Goal: Information Seeking & Learning: Check status

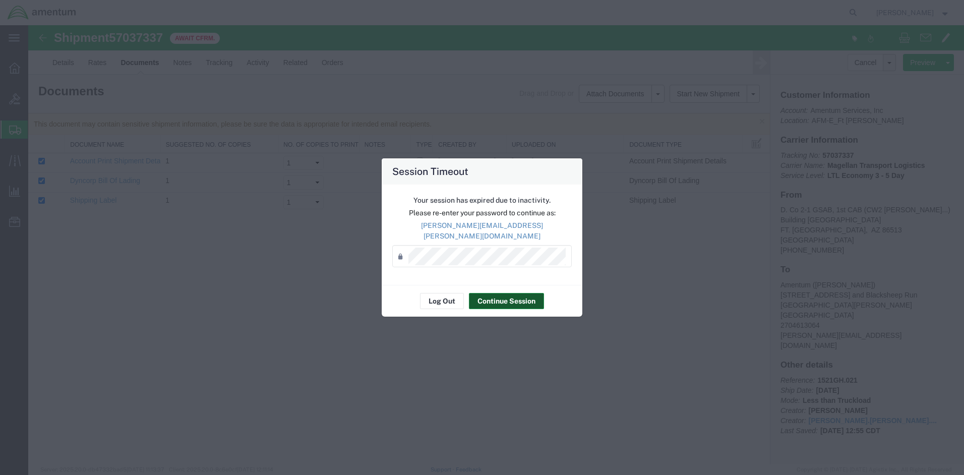
click at [497, 298] on button "Continue Session" at bounding box center [506, 301] width 75 height 16
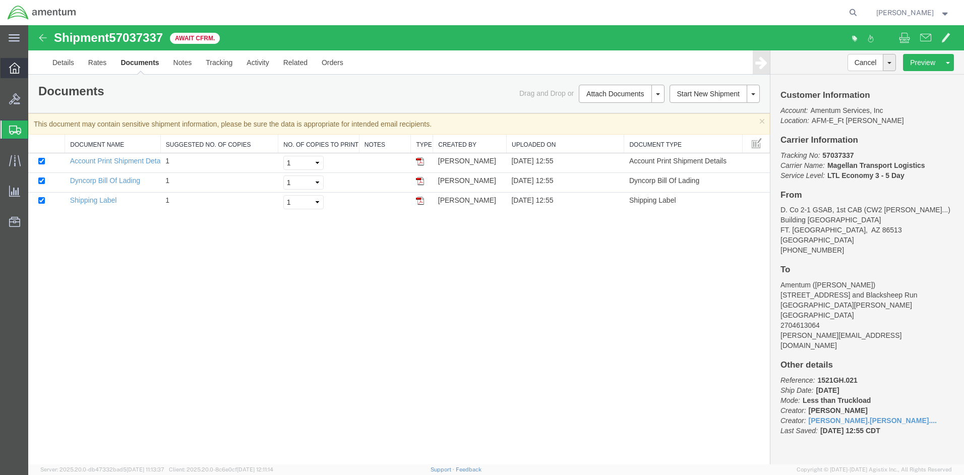
click at [15, 65] on icon at bounding box center [14, 68] width 11 height 11
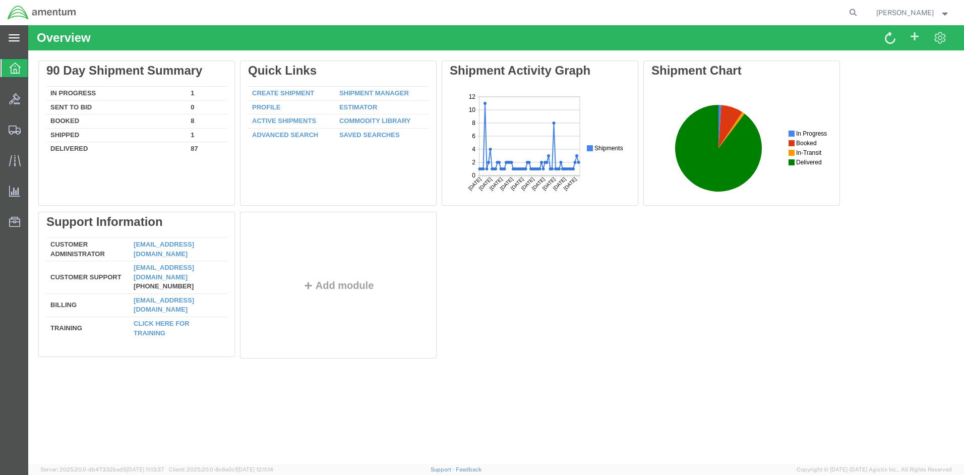
click at [11, 38] on icon at bounding box center [14, 37] width 11 height 7
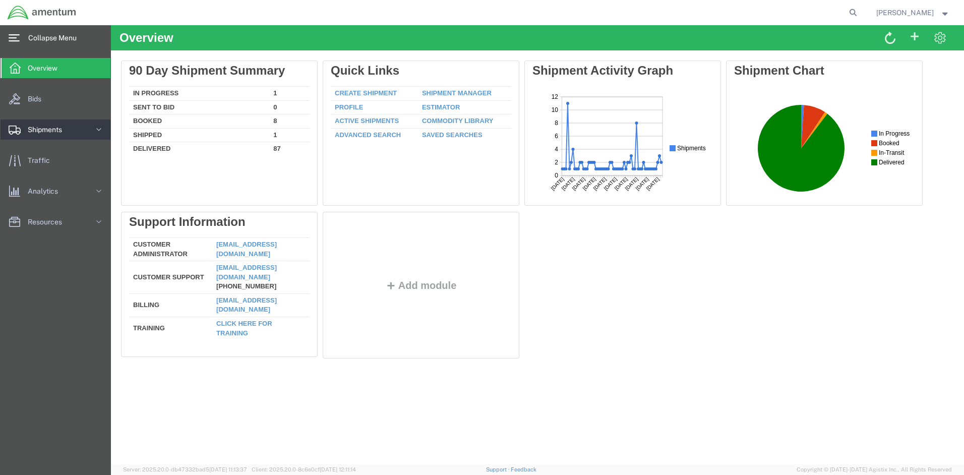
click at [43, 128] on span "Shipments" at bounding box center [48, 130] width 41 height 20
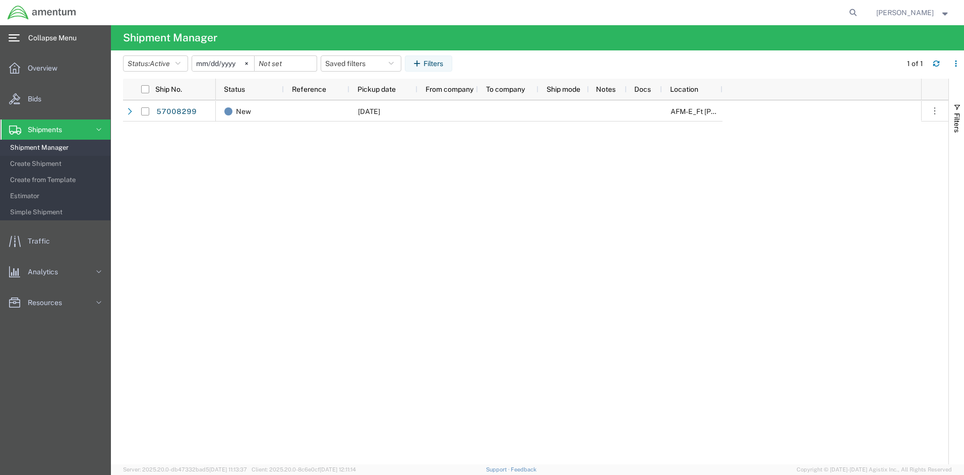
click at [43, 146] on span "Shipment Manager" at bounding box center [56, 148] width 93 height 20
click at [54, 37] on span "Collapse Menu" at bounding box center [55, 38] width 55 height 20
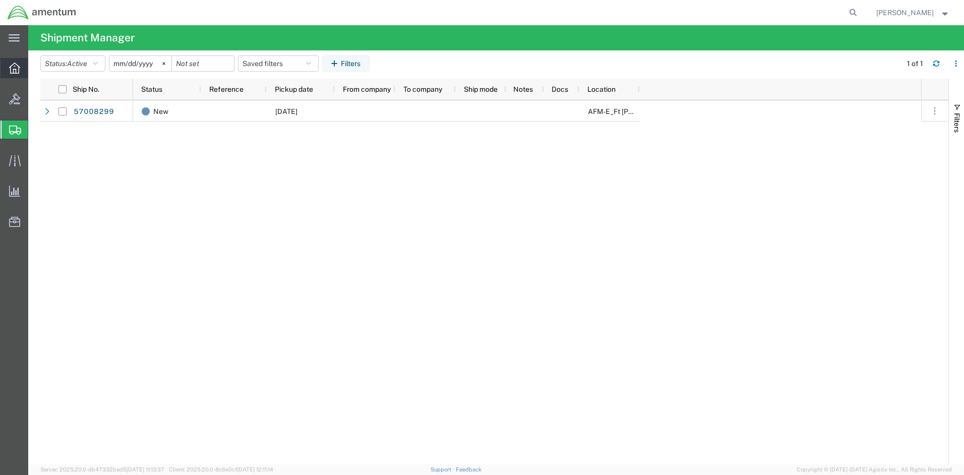
click at [15, 70] on icon at bounding box center [14, 68] width 11 height 11
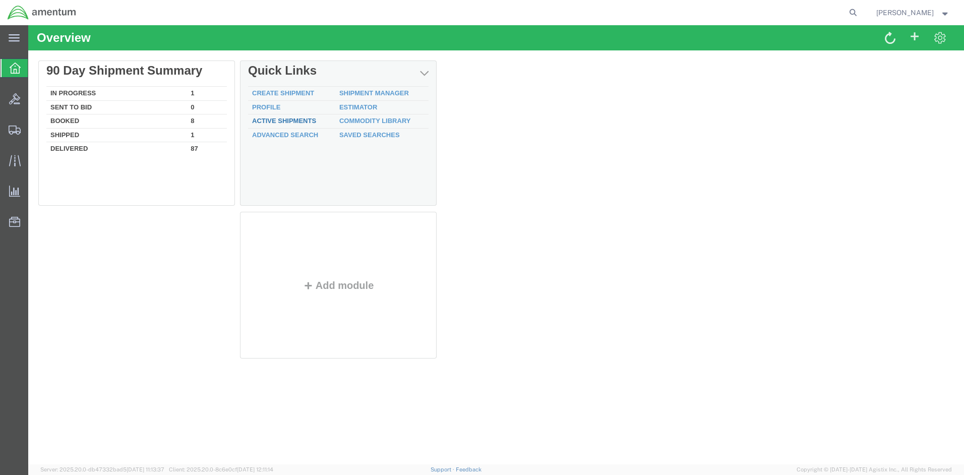
click at [276, 120] on link "Active Shipments" at bounding box center [284, 121] width 64 height 8
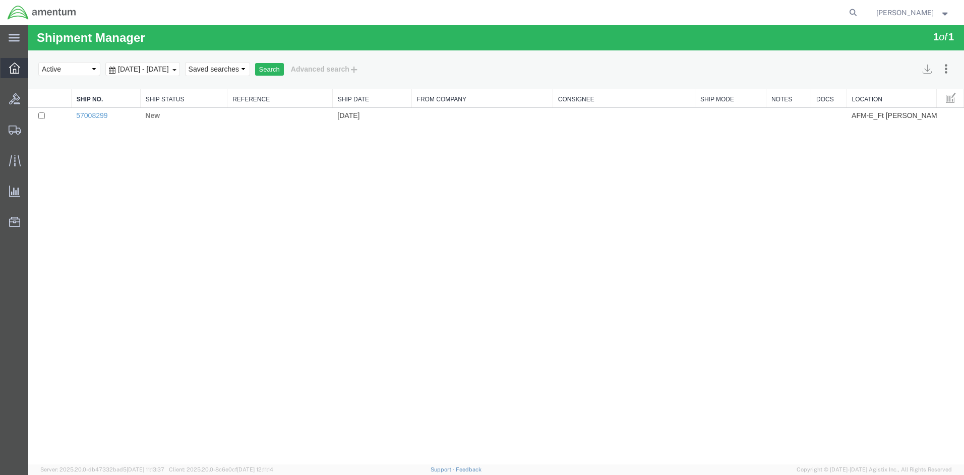
click at [12, 62] on div at bounding box center [15, 68] width 28 height 20
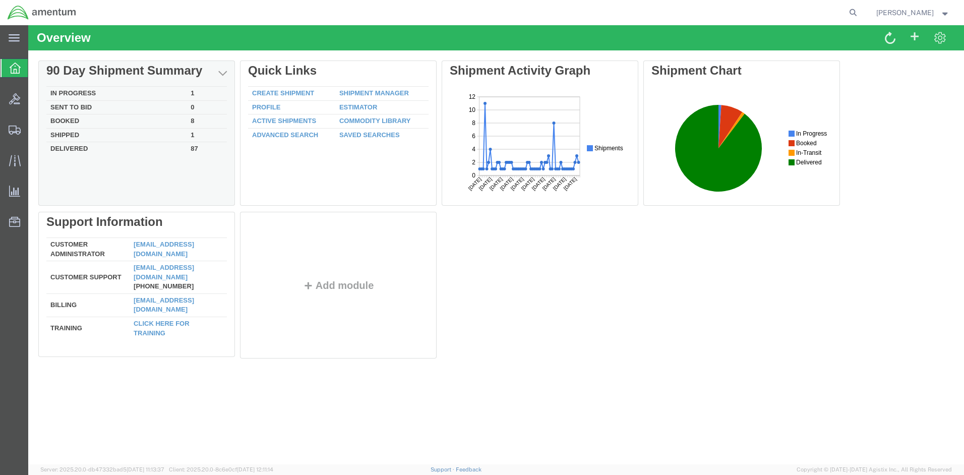
click at [79, 120] on td "Booked" at bounding box center [116, 121] width 140 height 14
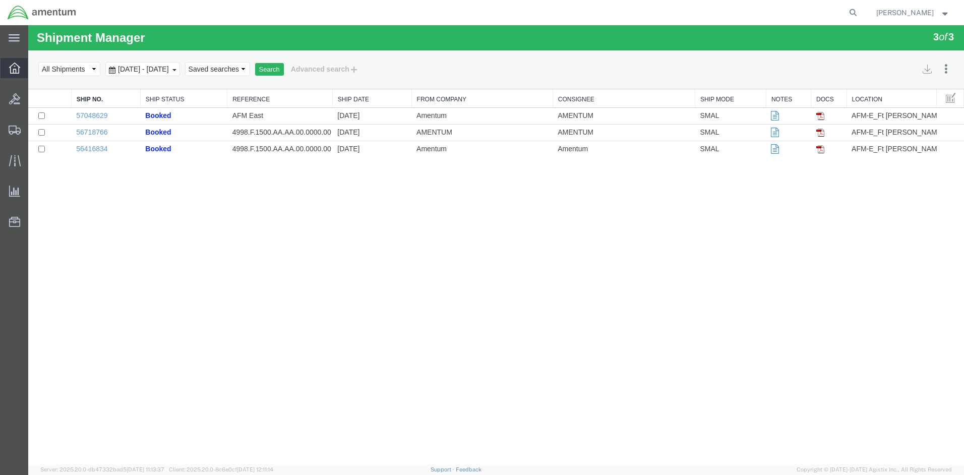
click at [26, 70] on div at bounding box center [15, 68] width 28 height 20
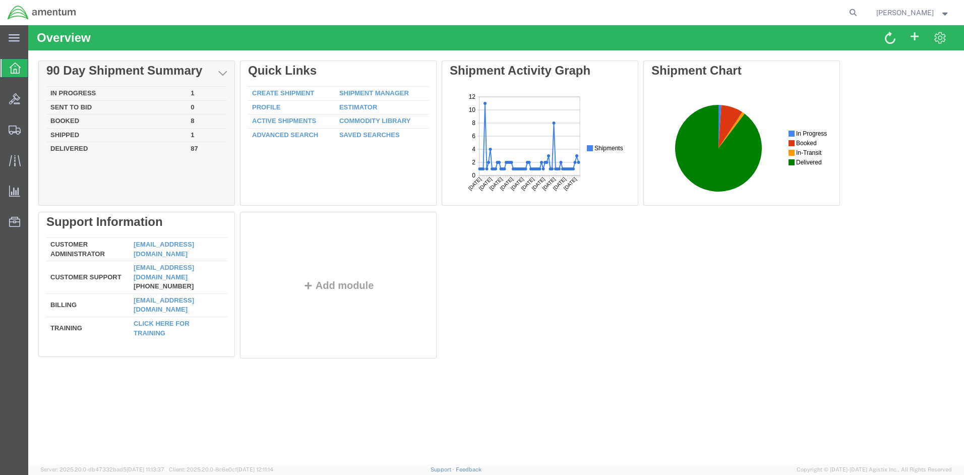
click at [82, 92] on td "In Progress" at bounding box center [116, 94] width 140 height 14
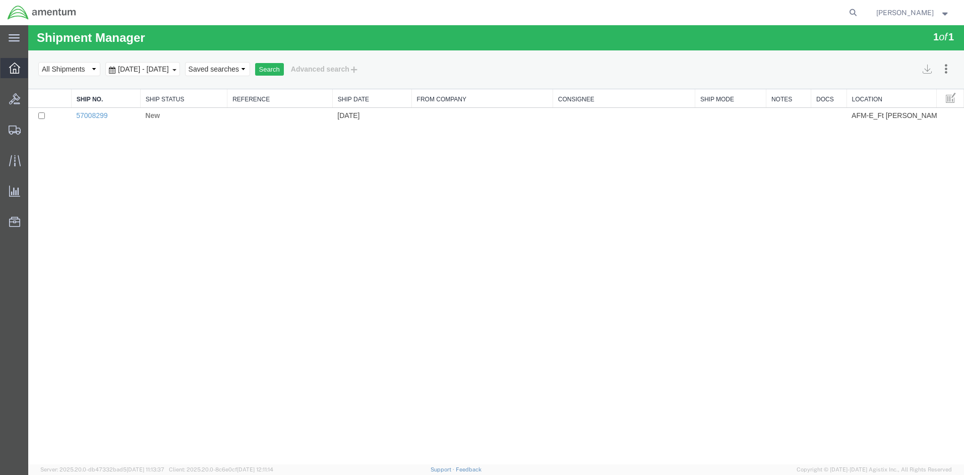
click at [15, 69] on icon at bounding box center [14, 68] width 11 height 11
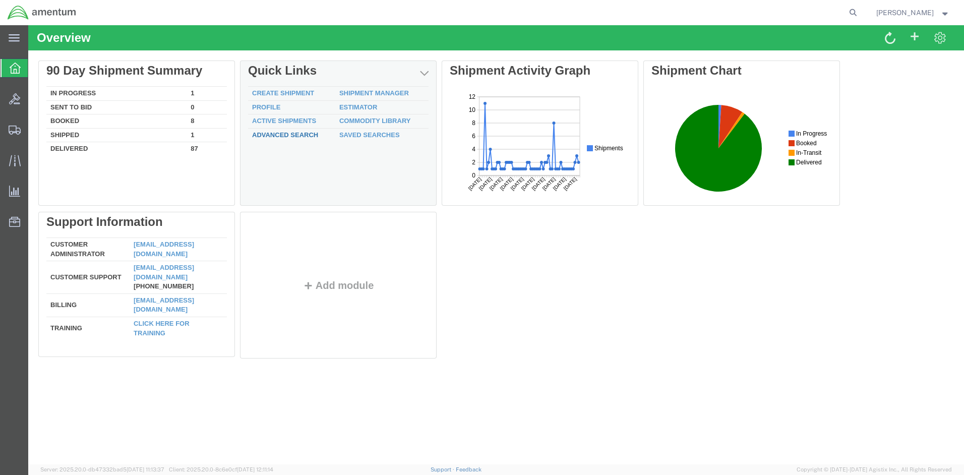
click at [294, 138] on link "Advanced Search" at bounding box center [285, 135] width 66 height 8
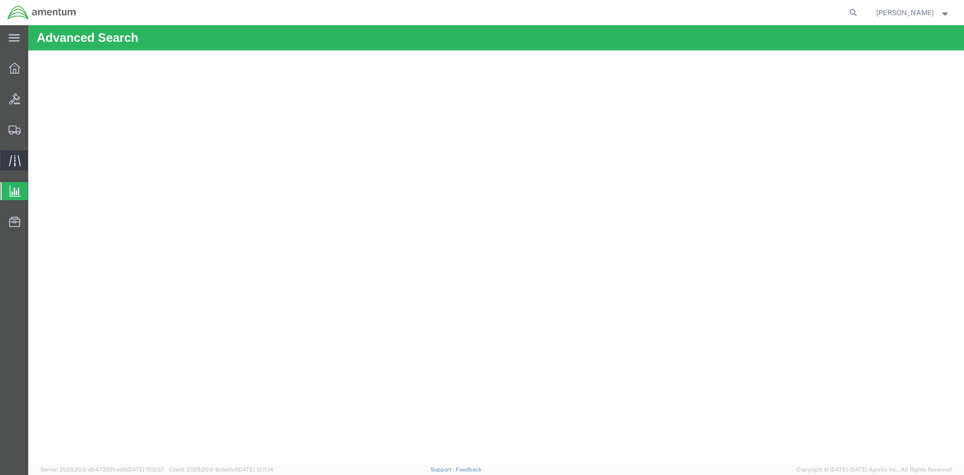
click at [13, 161] on icon at bounding box center [15, 161] width 12 height 12
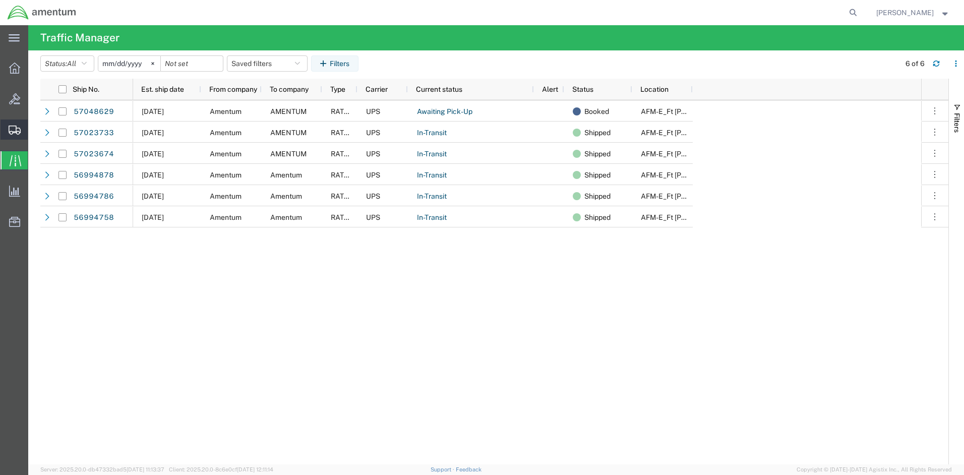
click at [35, 129] on span "Shipments" at bounding box center [31, 130] width 7 height 20
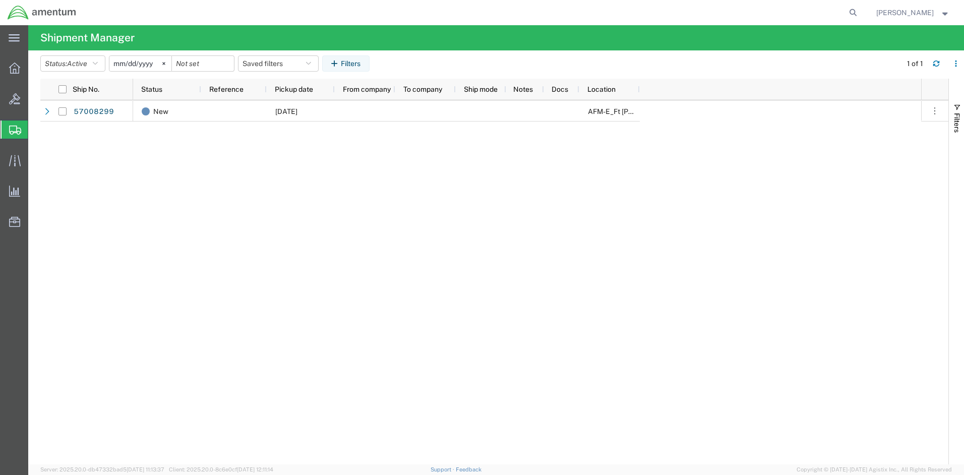
click at [18, 39] on icon at bounding box center [14, 38] width 11 height 8
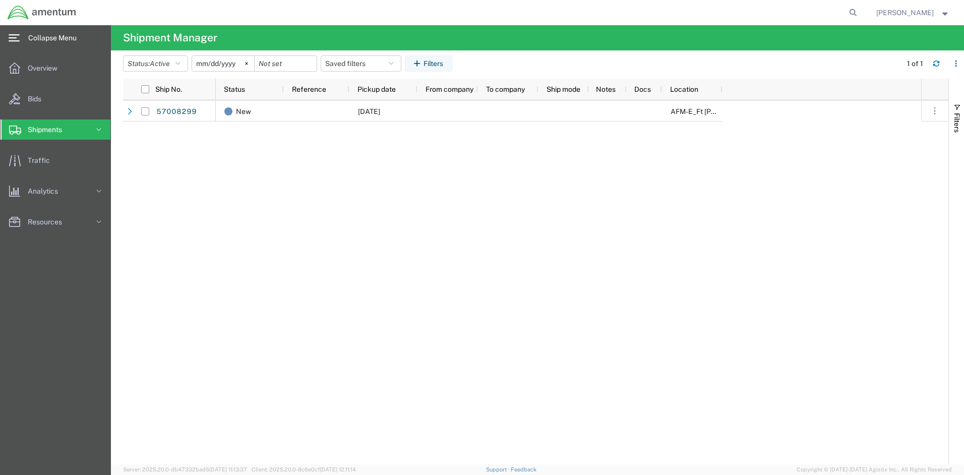
click at [43, 38] on span "Collapse Menu" at bounding box center [55, 38] width 55 height 20
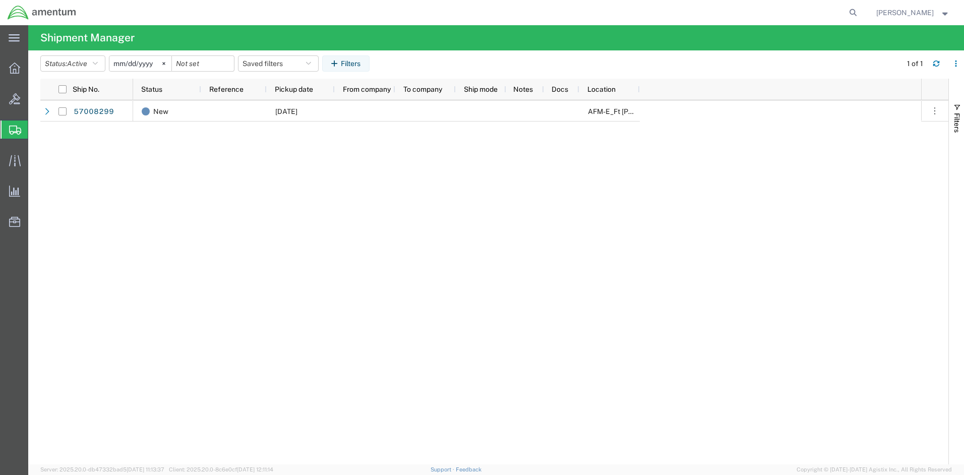
click at [947, 13] on strong "button" at bounding box center [945, 13] width 9 height 4
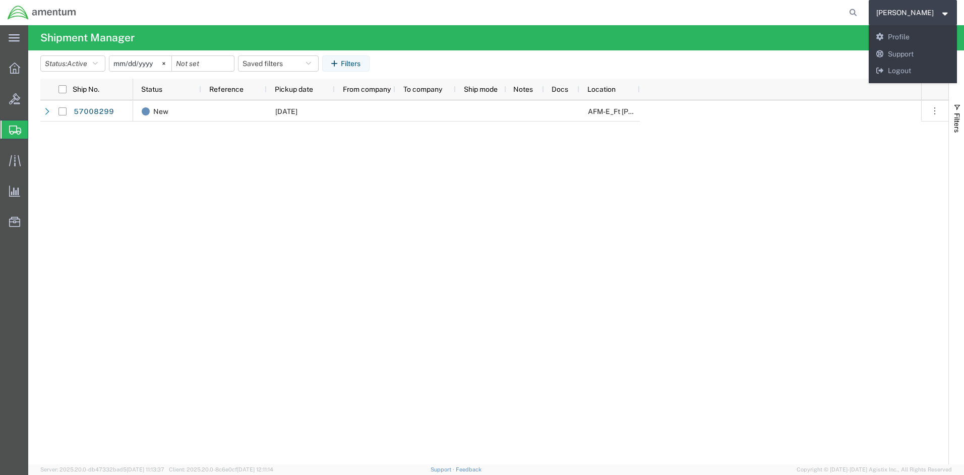
click at [694, 18] on agx-global-search at bounding box center [700, 12] width 323 height 25
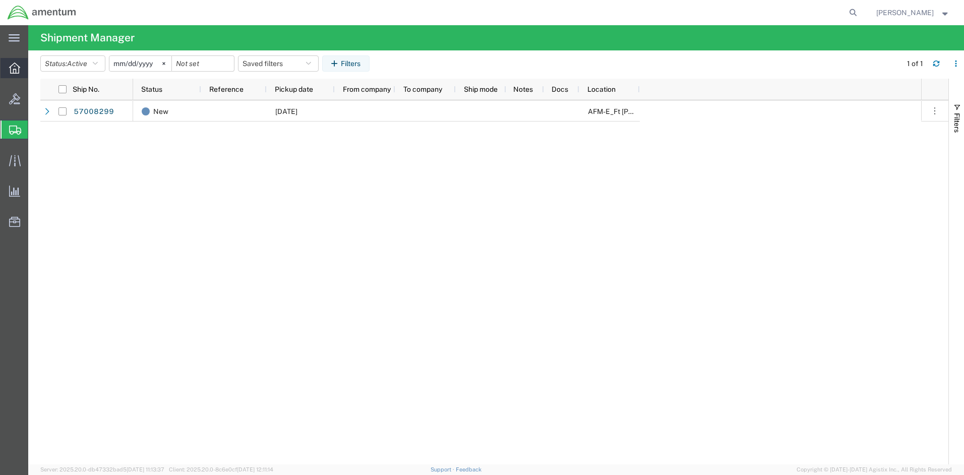
click at [18, 70] on icon at bounding box center [14, 68] width 11 height 11
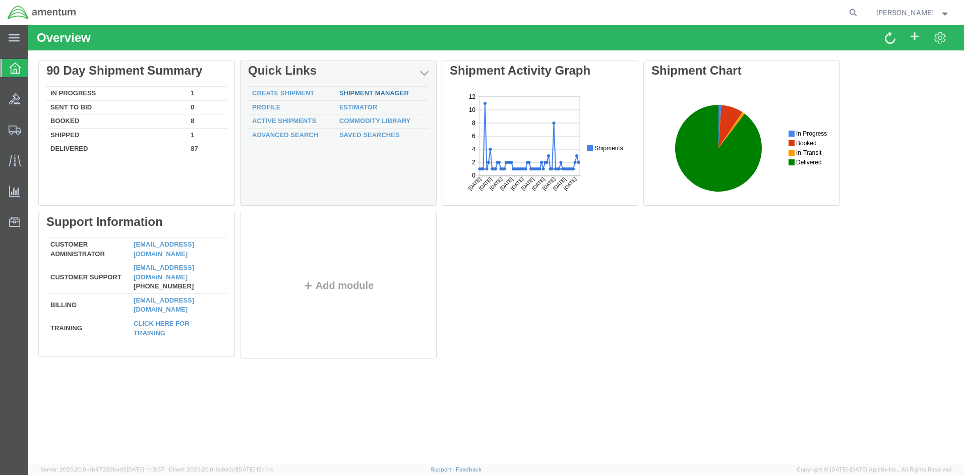
click at [354, 92] on link "Shipment Manager" at bounding box center [374, 93] width 70 height 8
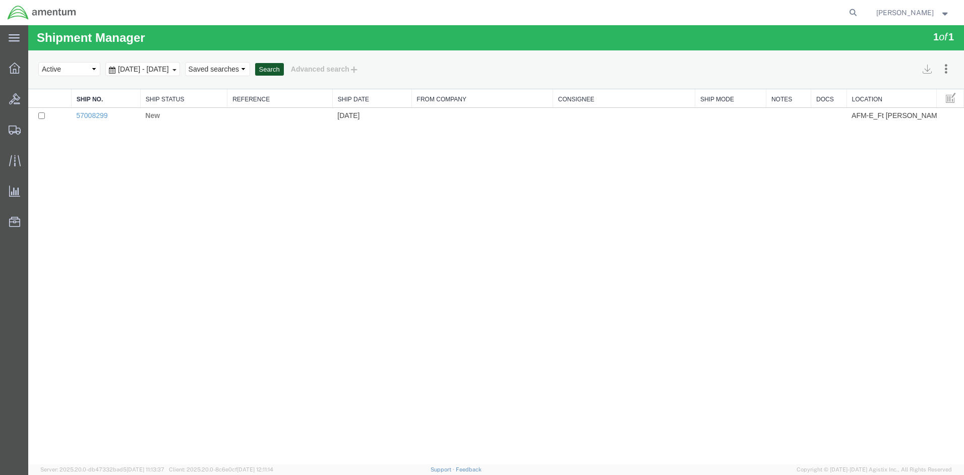
click at [284, 71] on button "Search" at bounding box center [269, 69] width 29 height 13
click at [18, 67] on icon at bounding box center [14, 68] width 11 height 11
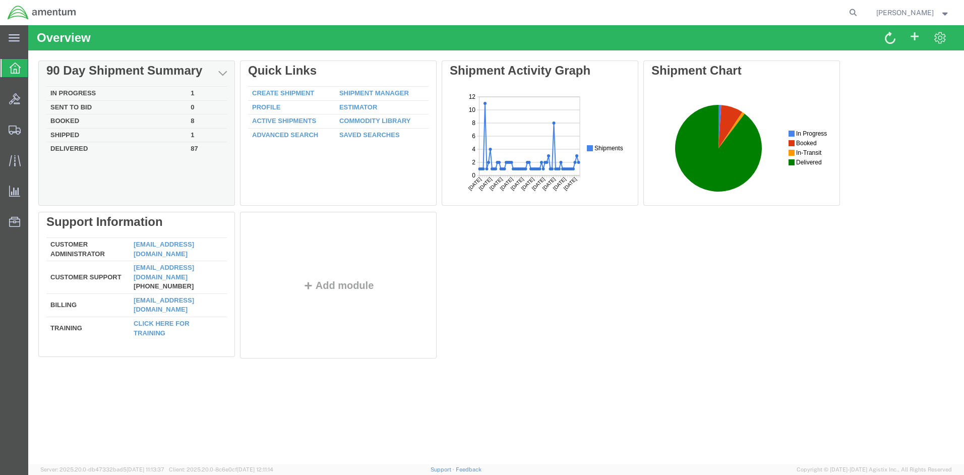
click at [67, 133] on td "Shipped" at bounding box center [116, 135] width 140 height 14
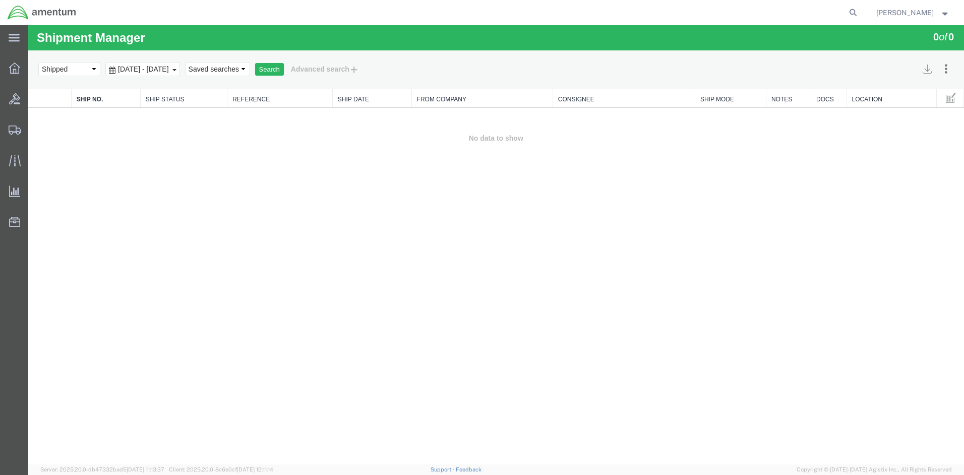
click at [103, 101] on link "Ship No." at bounding box center [106, 99] width 59 height 9
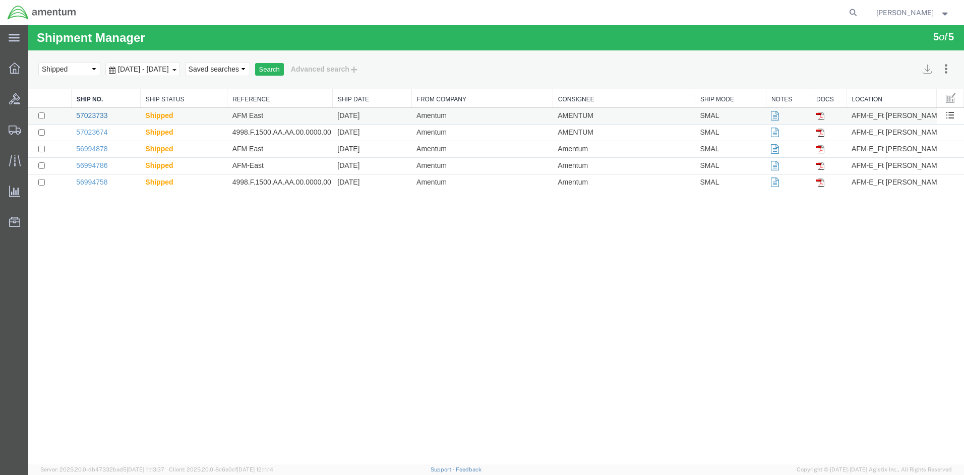
click at [93, 116] on link "57023733" at bounding box center [91, 115] width 31 height 8
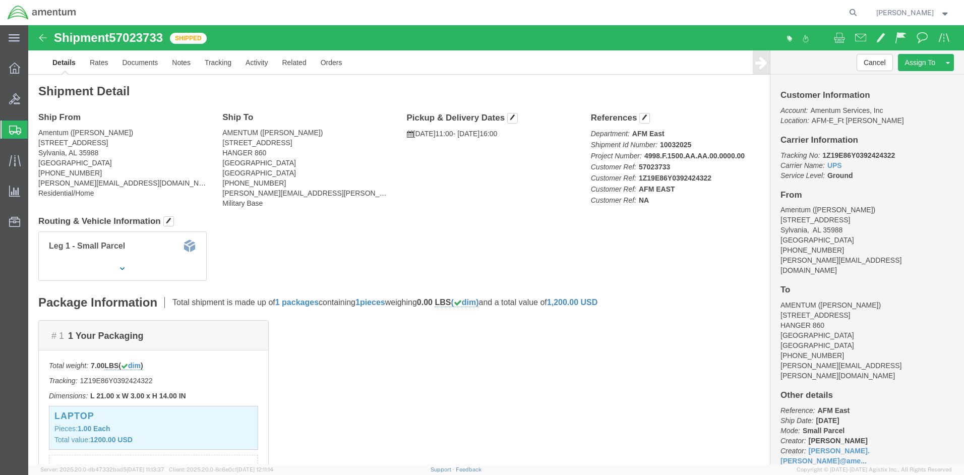
click img
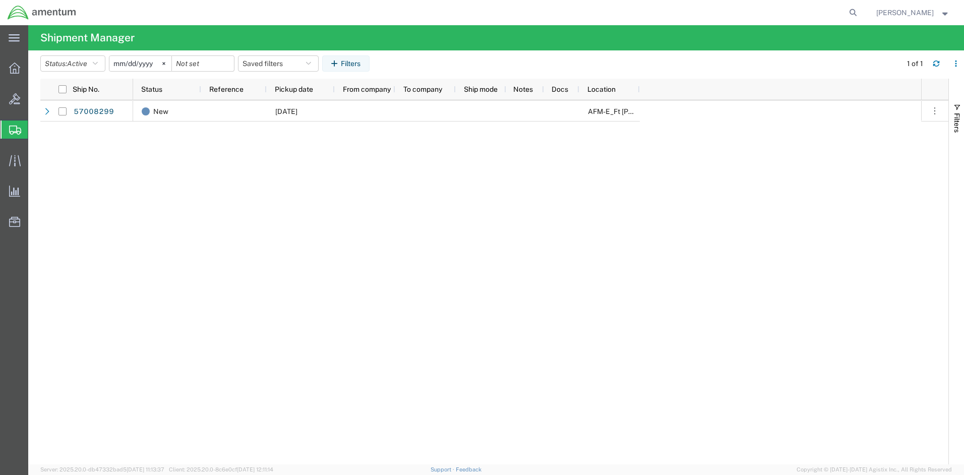
click at [15, 36] on icon at bounding box center [14, 38] width 11 height 8
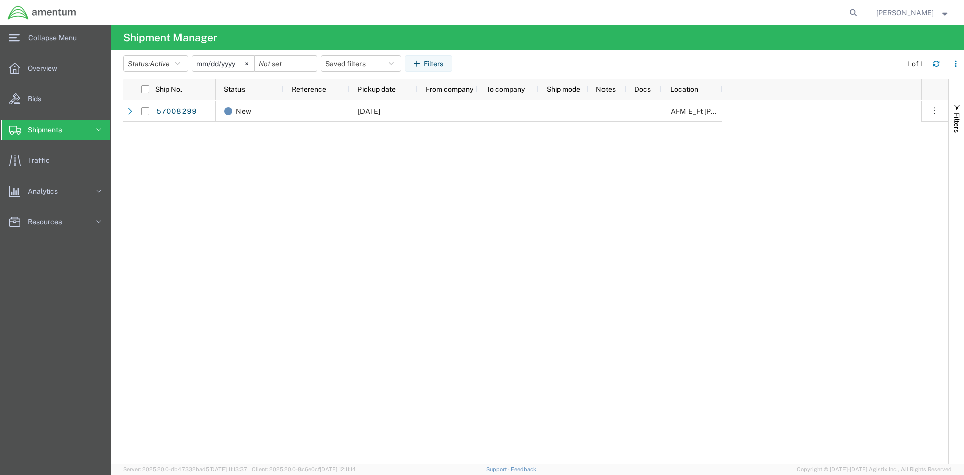
click at [15, 36] on icon at bounding box center [14, 38] width 11 height 8
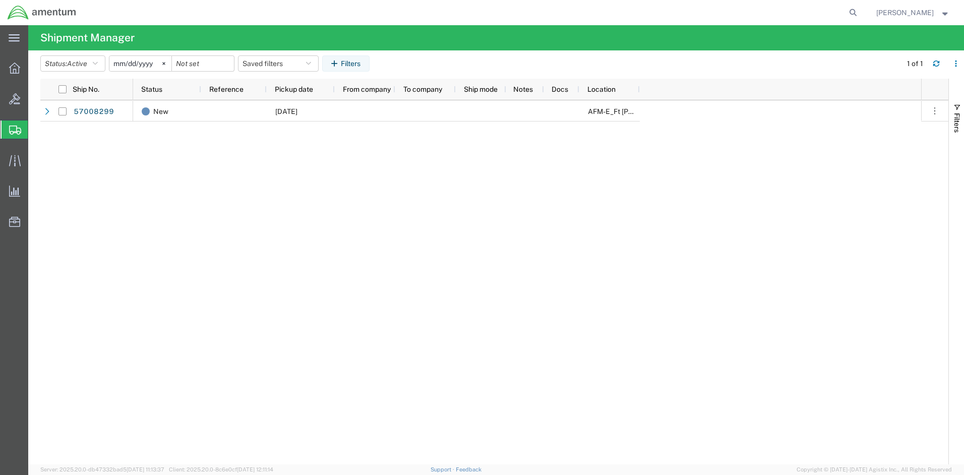
click at [15, 36] on icon at bounding box center [14, 38] width 11 height 8
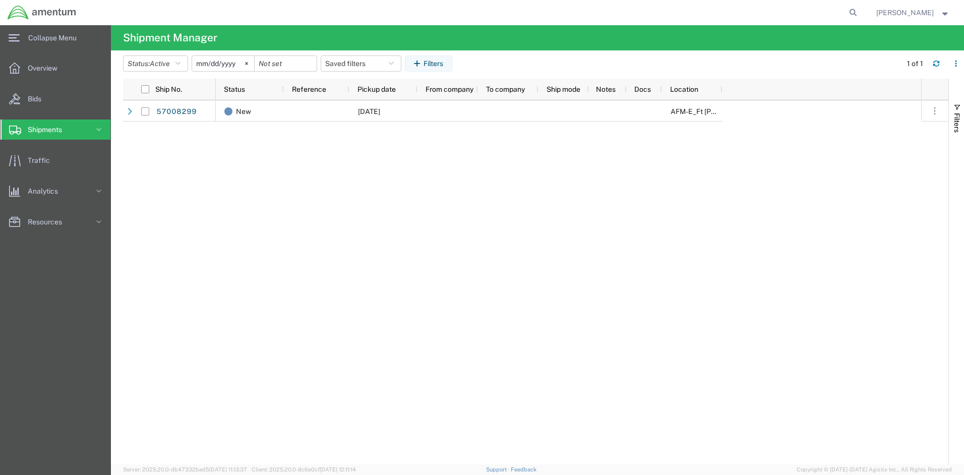
click at [15, 36] on icon at bounding box center [14, 38] width 11 height 8
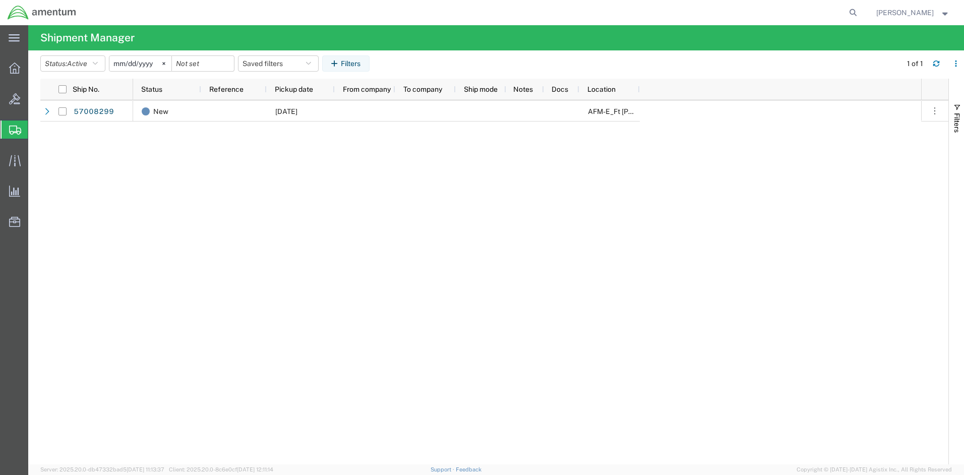
click at [0, 0] on span "Shipment Manager" at bounding box center [0, 0] width 0 height 0
click at [36, 132] on span "Shipments" at bounding box center [32, 130] width 8 height 20
click at [12, 67] on icon at bounding box center [14, 68] width 11 height 11
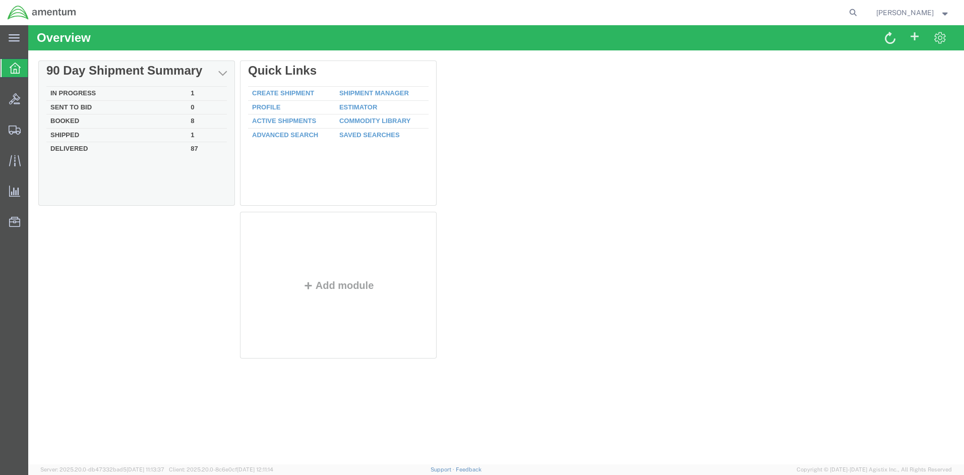
click at [69, 120] on td "Booked" at bounding box center [116, 121] width 140 height 14
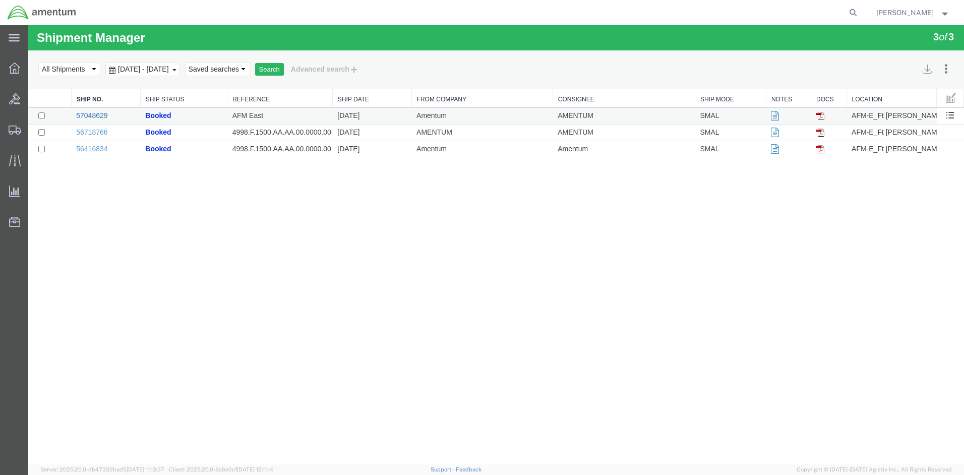
click at [100, 116] on link "57048629" at bounding box center [91, 115] width 31 height 8
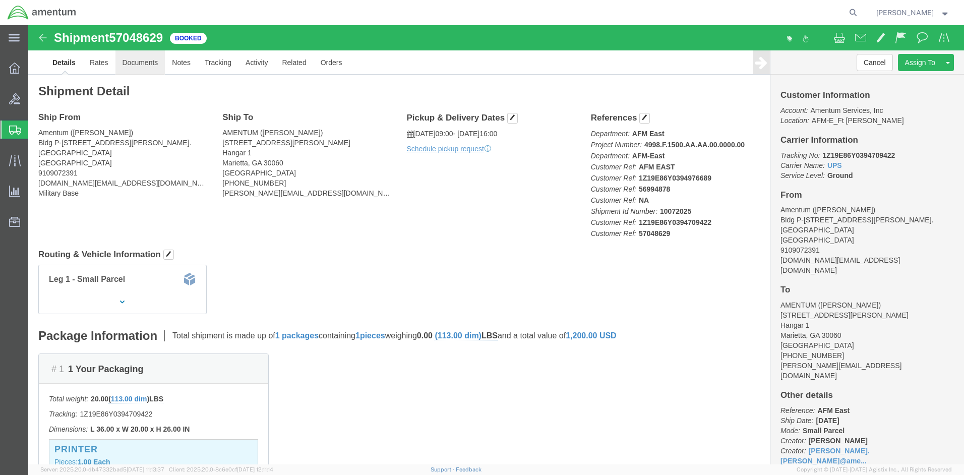
click link "Documents"
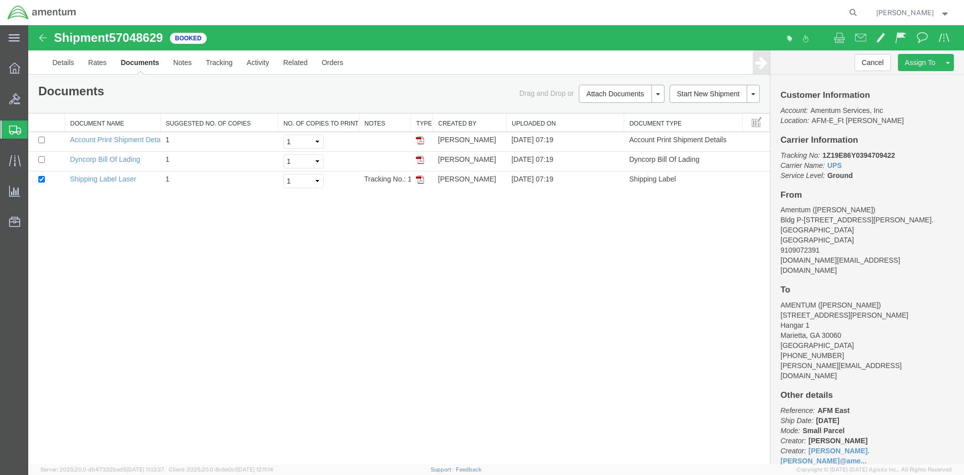
click at [44, 38] on img at bounding box center [43, 38] width 12 height 12
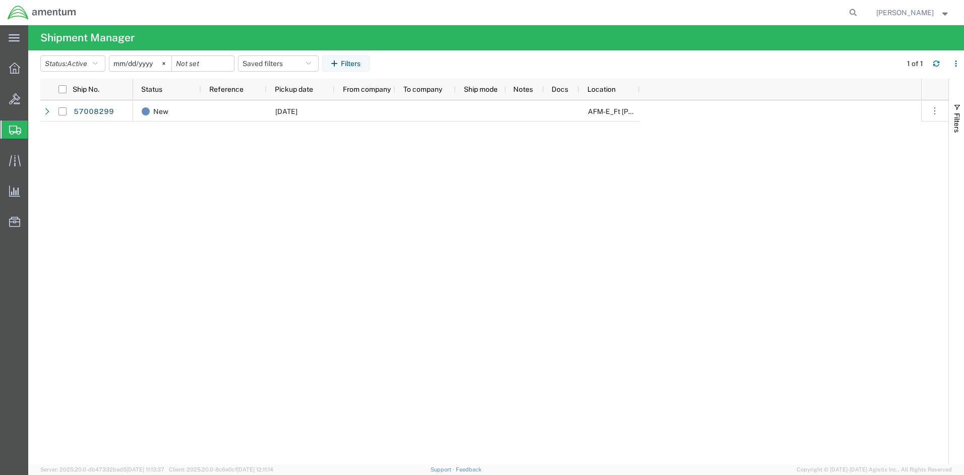
click at [12, 37] on icon at bounding box center [14, 38] width 11 height 8
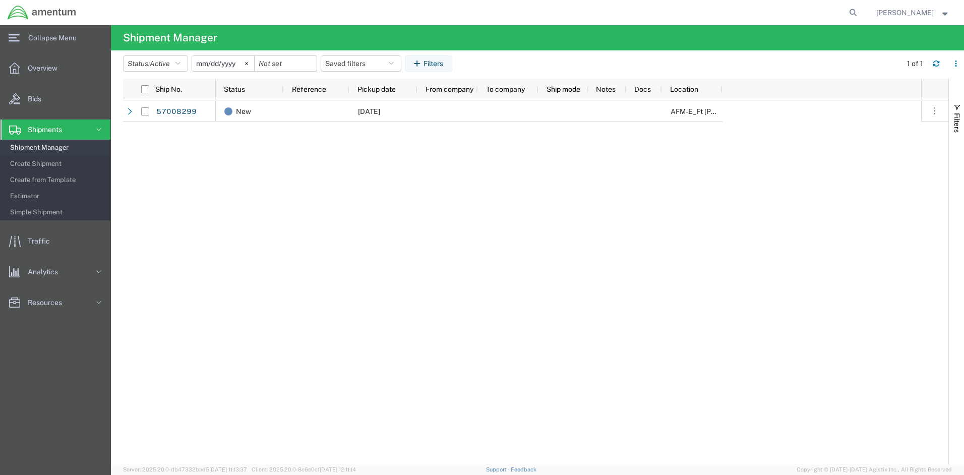
click at [12, 37] on icon at bounding box center [14, 38] width 11 height 8
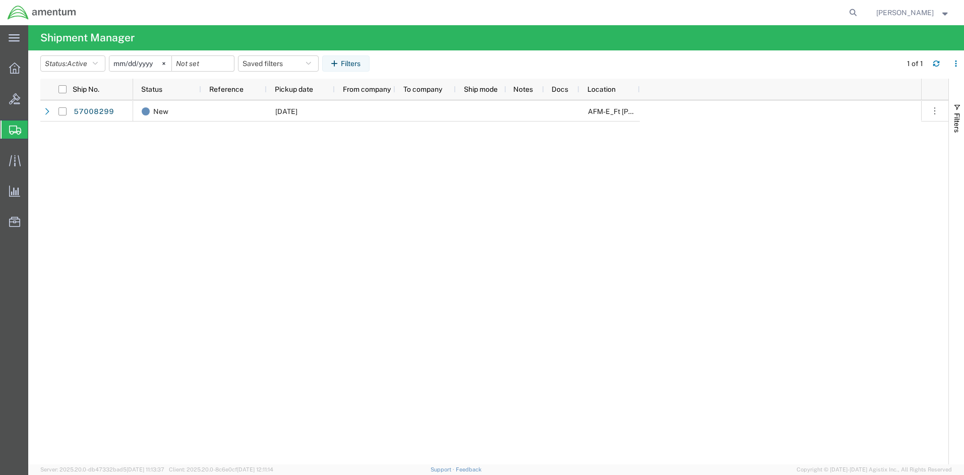
click at [12, 37] on icon at bounding box center [14, 38] width 11 height 8
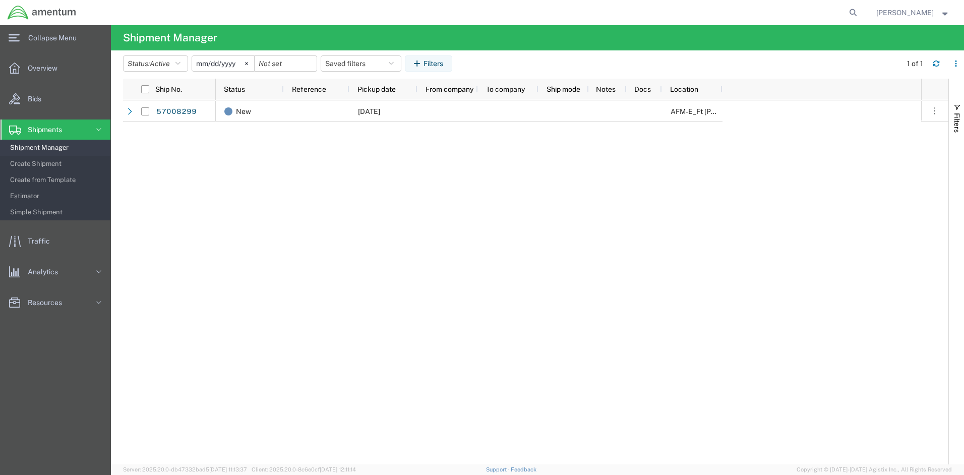
click at [40, 131] on span "Shipments" at bounding box center [48, 130] width 41 height 20
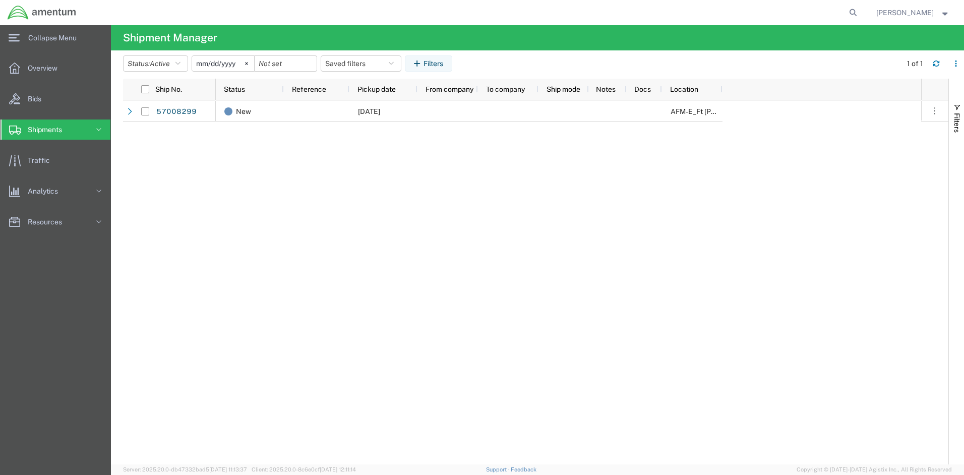
click at [41, 132] on span "Shipments" at bounding box center [48, 130] width 41 height 20
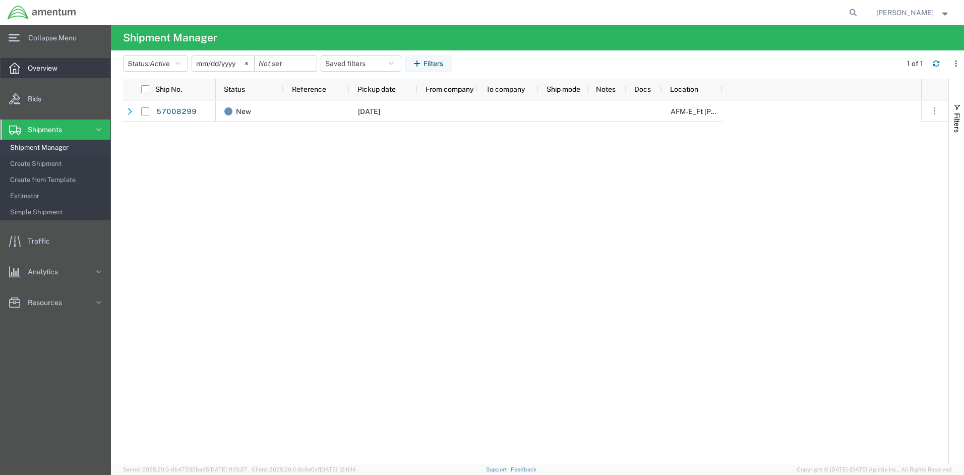
click at [36, 70] on span "Overview" at bounding box center [46, 68] width 37 height 20
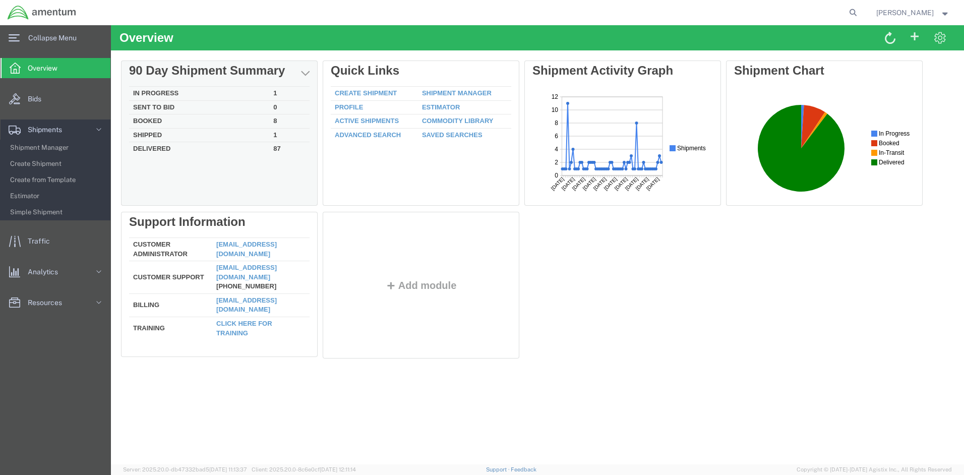
click at [167, 93] on td "In Progress" at bounding box center [199, 94] width 140 height 14
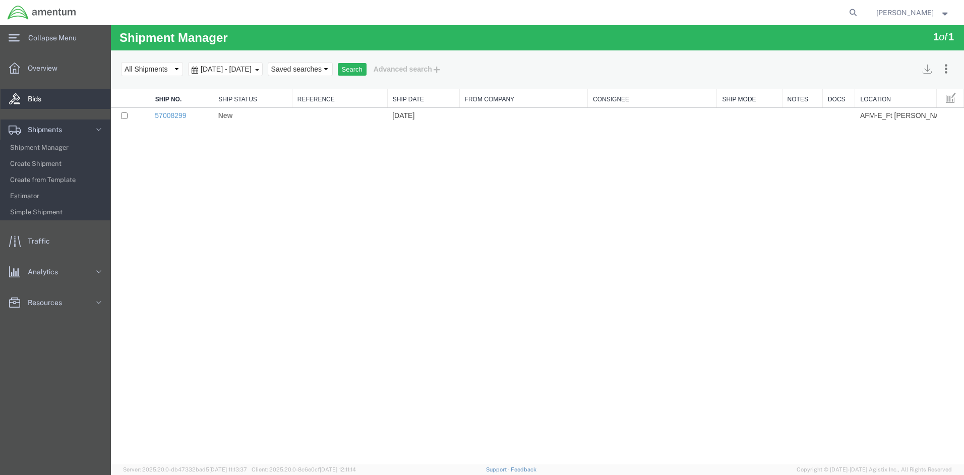
click at [39, 99] on span "Bids" at bounding box center [38, 99] width 21 height 20
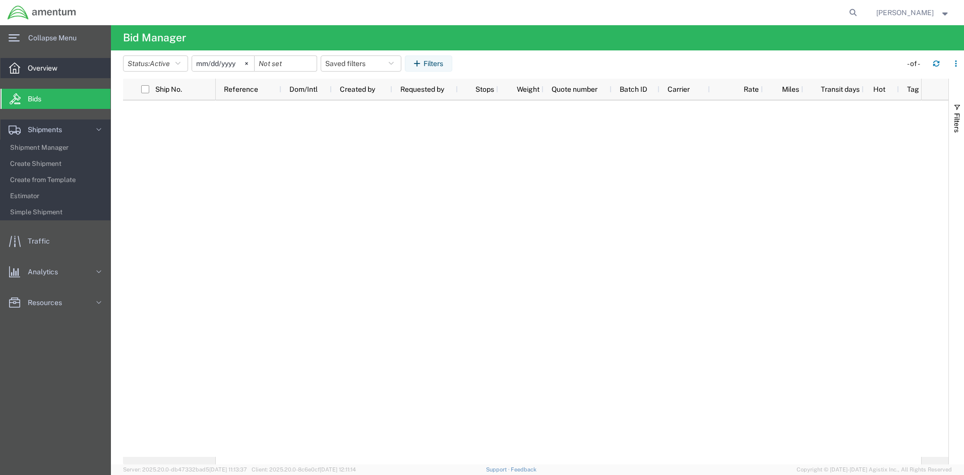
click at [43, 72] on span "Overview" at bounding box center [46, 68] width 37 height 20
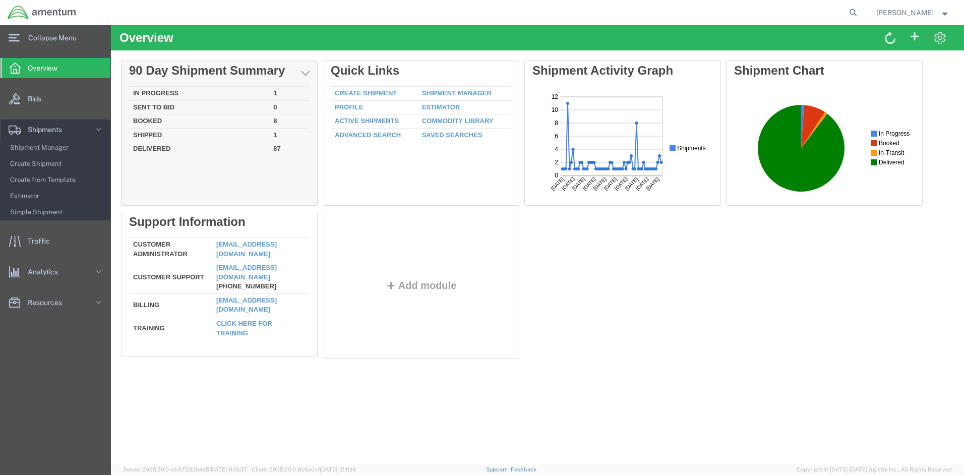
click at [153, 150] on td "Delivered" at bounding box center [199, 148] width 140 height 12
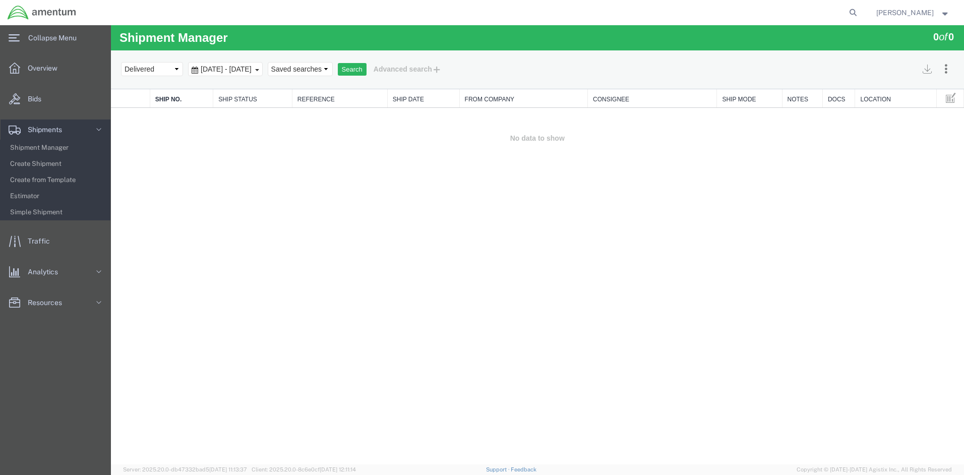
click at [912, 13] on span "[PERSON_NAME]" at bounding box center [906, 12] width 58 height 11
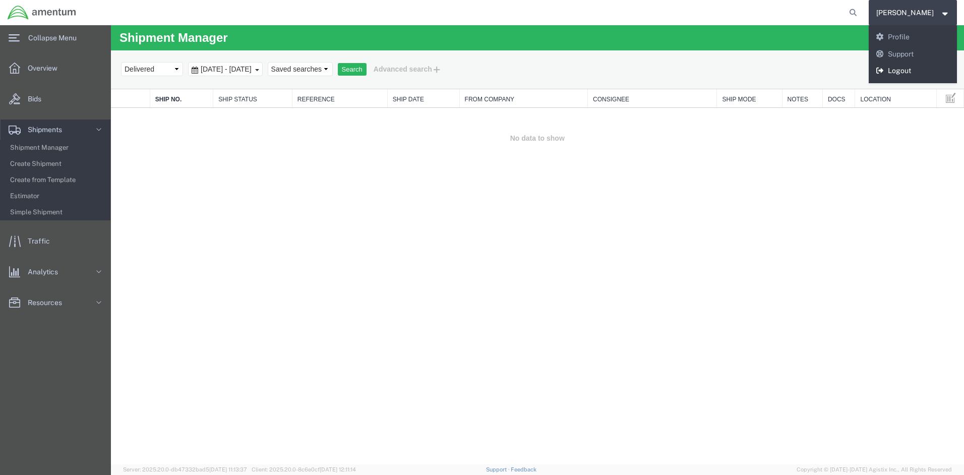
click at [909, 71] on link "Logout" at bounding box center [913, 71] width 89 height 17
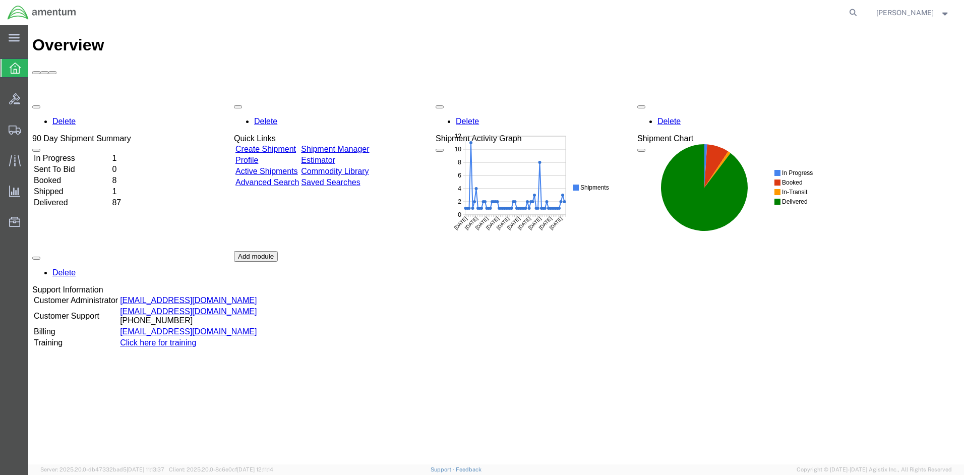
click at [149, 327] on link "[EMAIL_ADDRESS][DOMAIN_NAME]" at bounding box center [188, 331] width 137 height 9
click at [269, 167] on link "Active Shipments" at bounding box center [267, 171] width 63 height 9
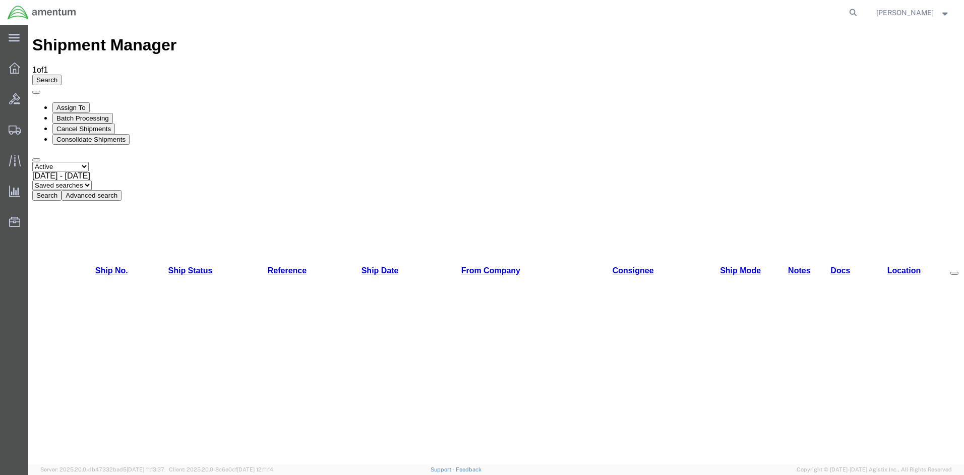
click at [62, 190] on button "Search" at bounding box center [46, 195] width 29 height 11
click at [89, 162] on select "Select status Active All Shipments Approved Booked Canceled Delivered Denied Ne…" at bounding box center [60, 167] width 56 height 10
select select "ALL"
click at [32, 162] on select "Select status Active All Shipments Approved Booked Canceled Delivered Denied Ne…" at bounding box center [60, 167] width 56 height 10
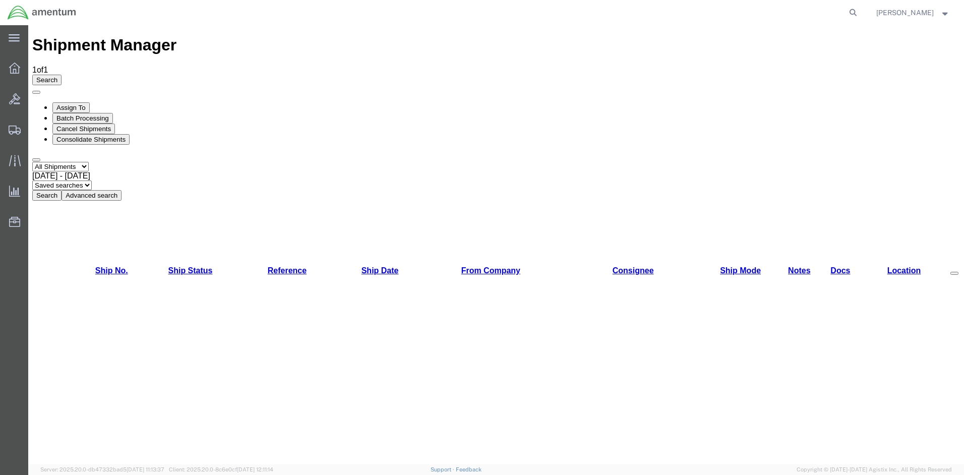
click at [62, 190] on button "Search" at bounding box center [46, 195] width 29 height 11
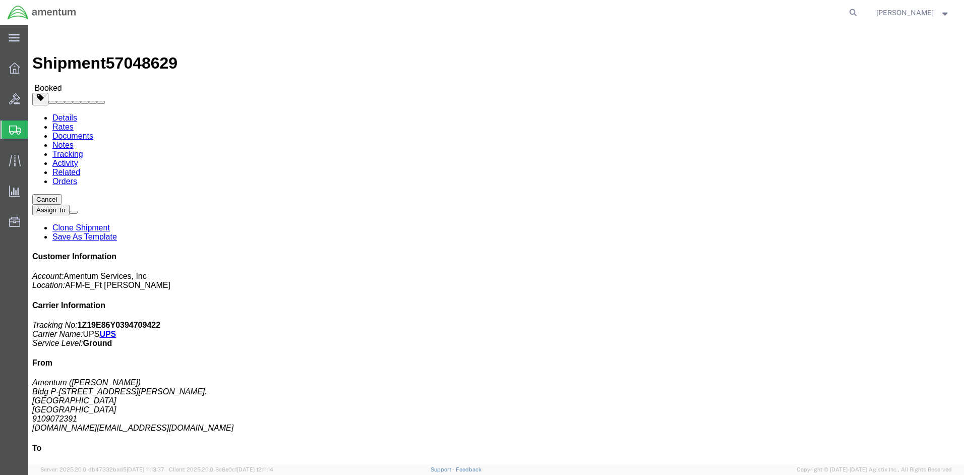
click img
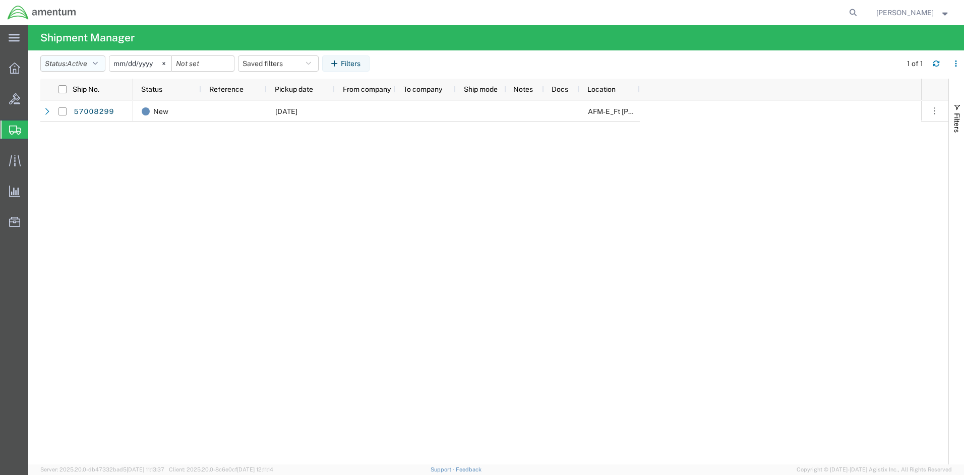
click at [98, 63] on icon "button" at bounding box center [95, 63] width 5 height 7
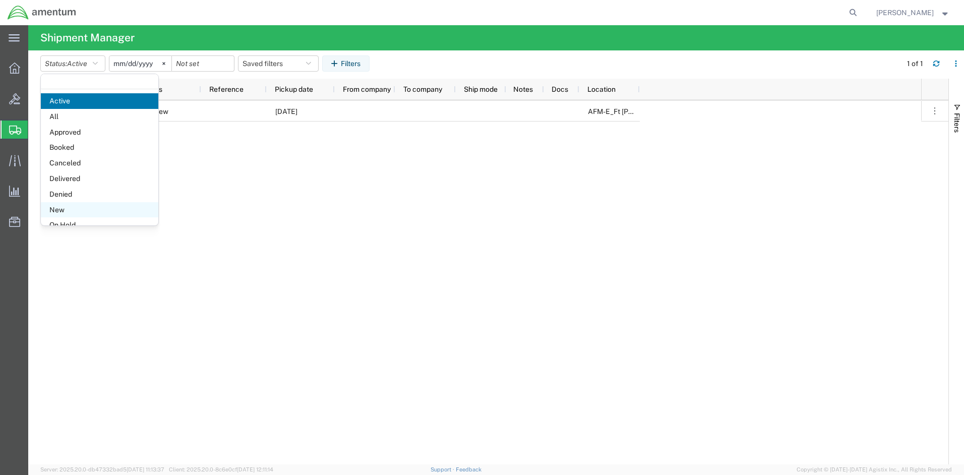
click at [89, 211] on span "New" at bounding box center [100, 210] width 118 height 16
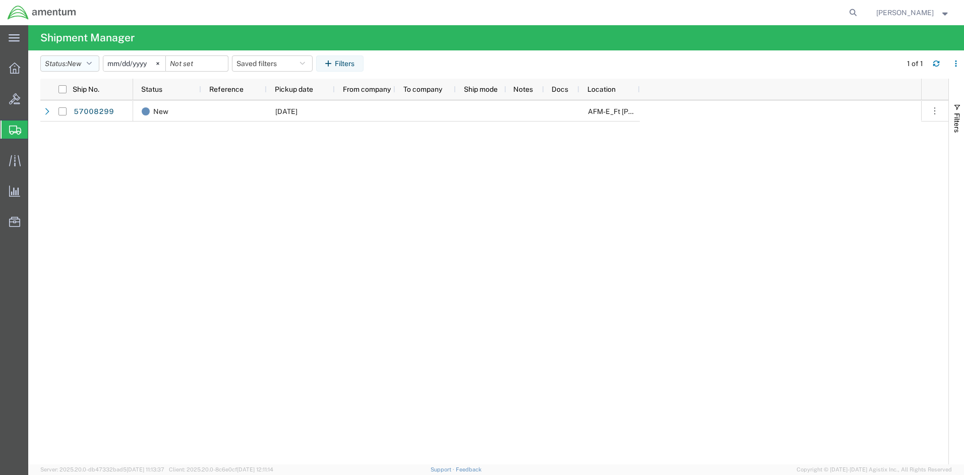
click at [91, 64] on icon "button" at bounding box center [89, 63] width 5 height 7
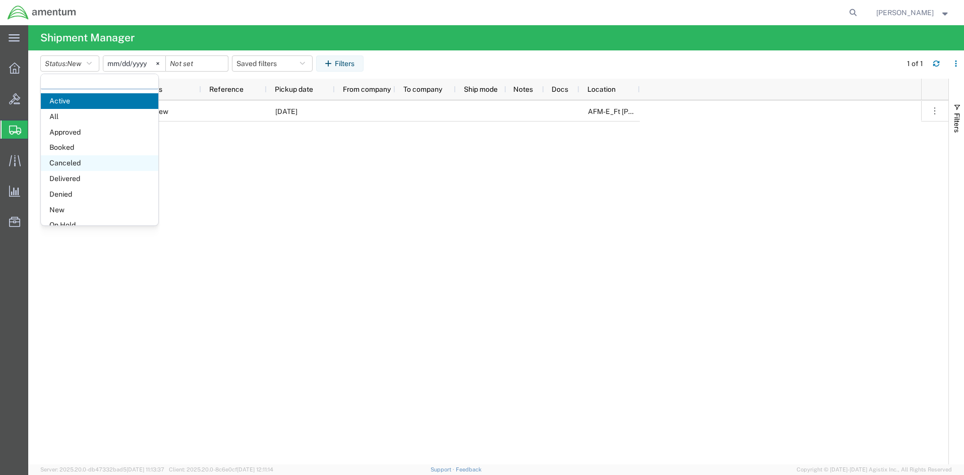
scroll to position [59, 0]
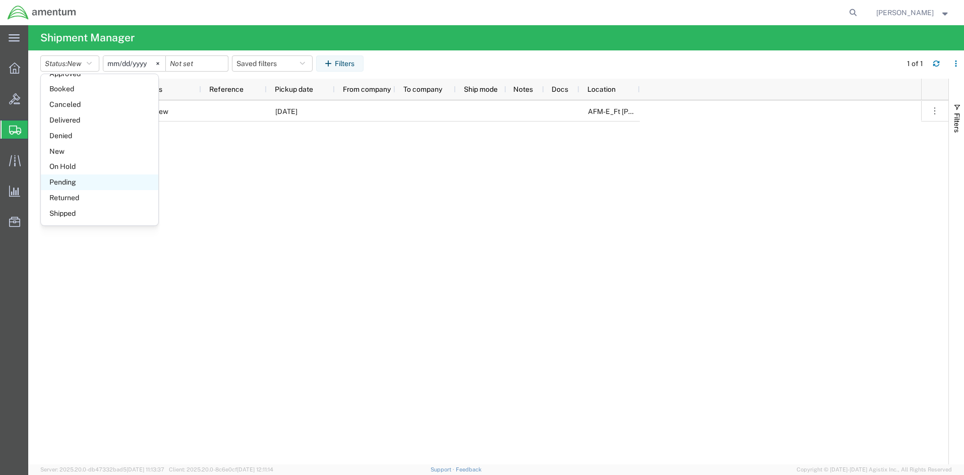
click at [84, 180] on span "Pending" at bounding box center [100, 183] width 118 height 16
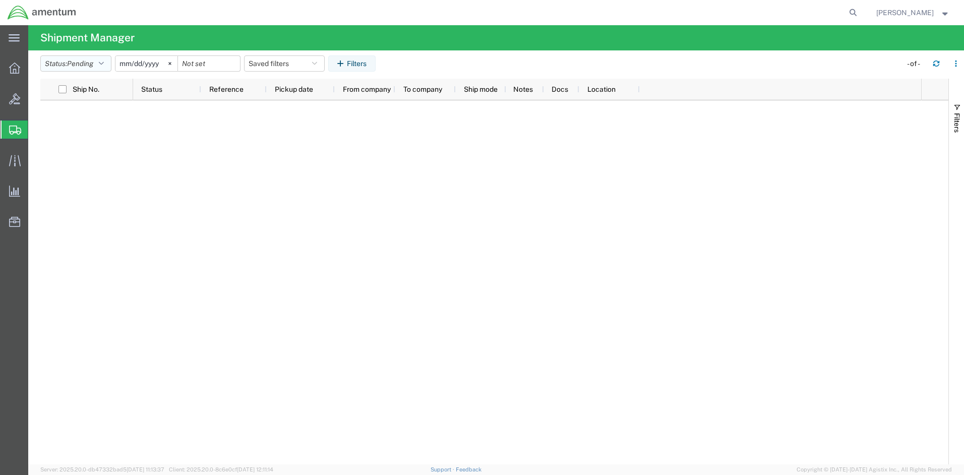
click at [104, 64] on icon "button" at bounding box center [101, 63] width 5 height 7
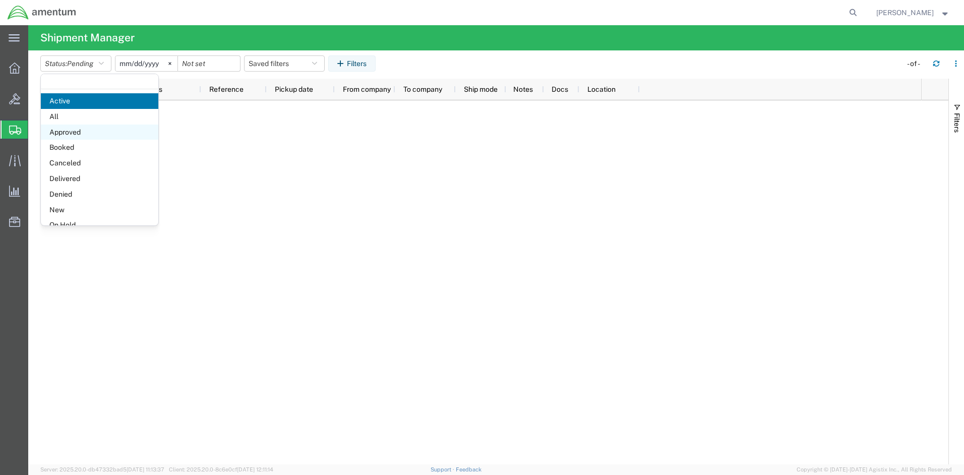
click at [90, 131] on span "Approved" at bounding box center [100, 133] width 118 height 16
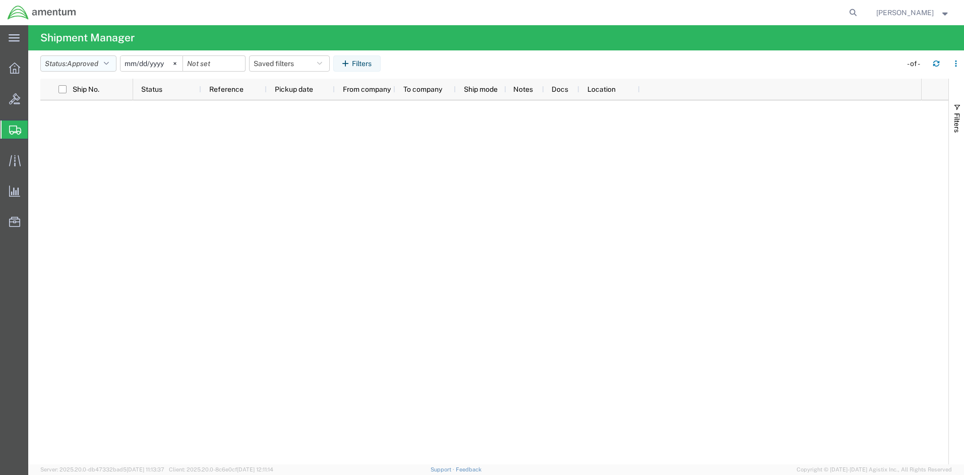
click at [108, 61] on icon "button" at bounding box center [106, 63] width 5 height 7
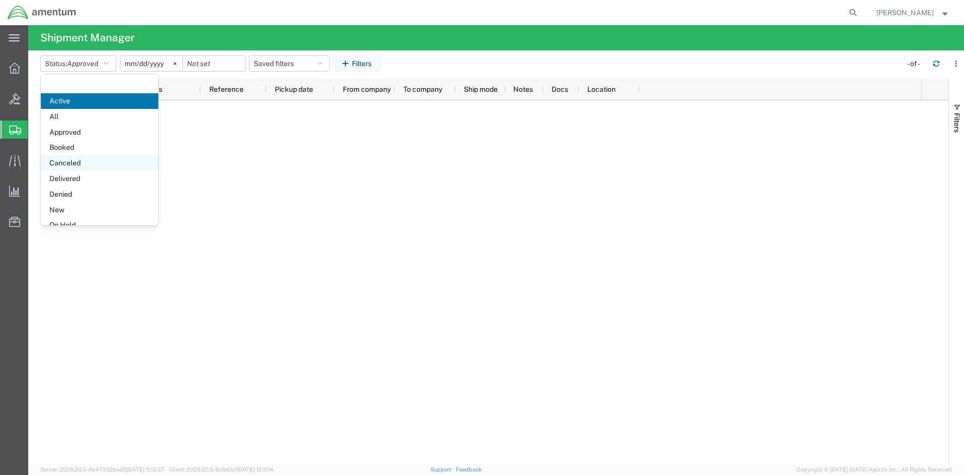
click at [76, 159] on span "Canceled" at bounding box center [100, 163] width 118 height 16
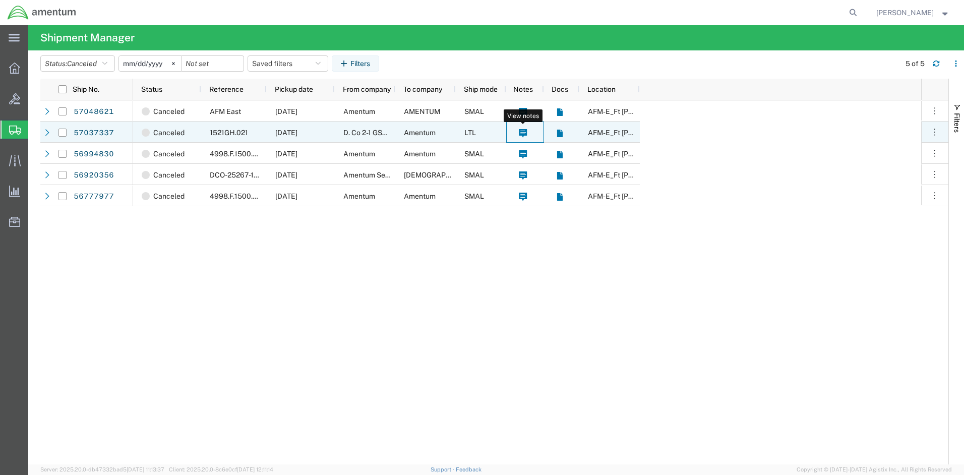
click at [525, 135] on icon at bounding box center [523, 133] width 8 height 9
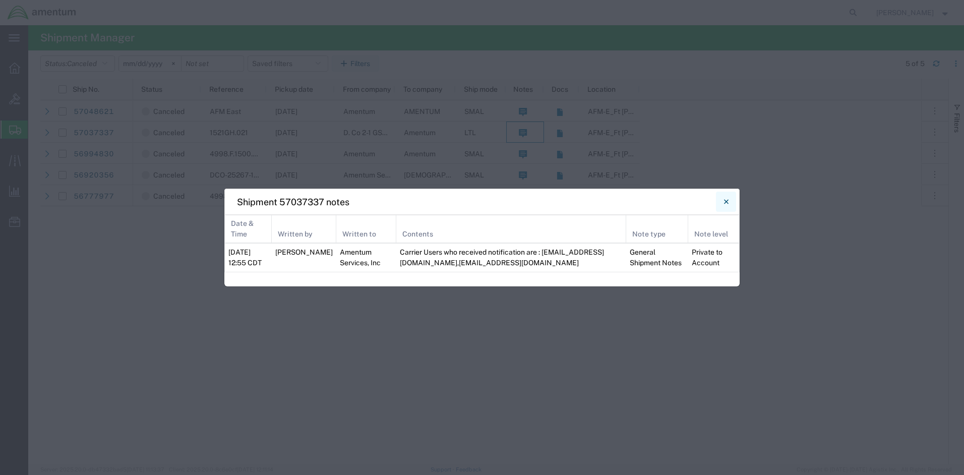
click at [726, 203] on icon "Close" at bounding box center [726, 201] width 5 height 5
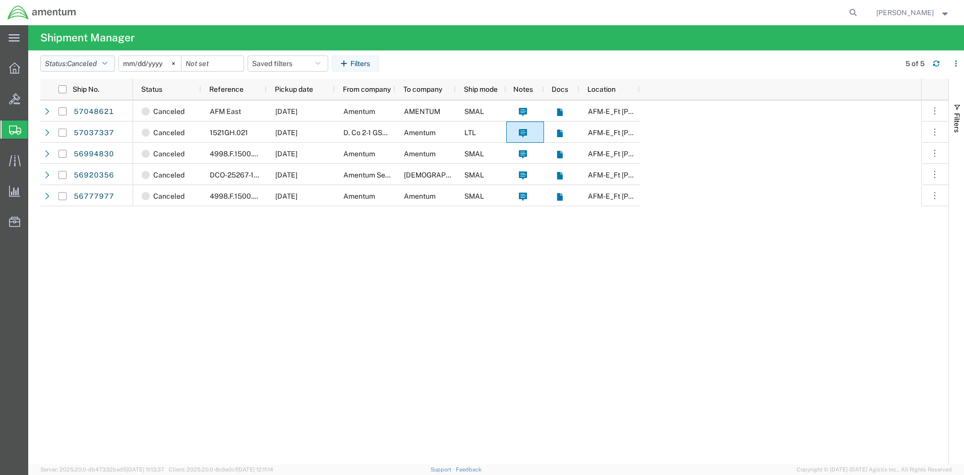
click at [107, 64] on icon "button" at bounding box center [104, 63] width 5 height 7
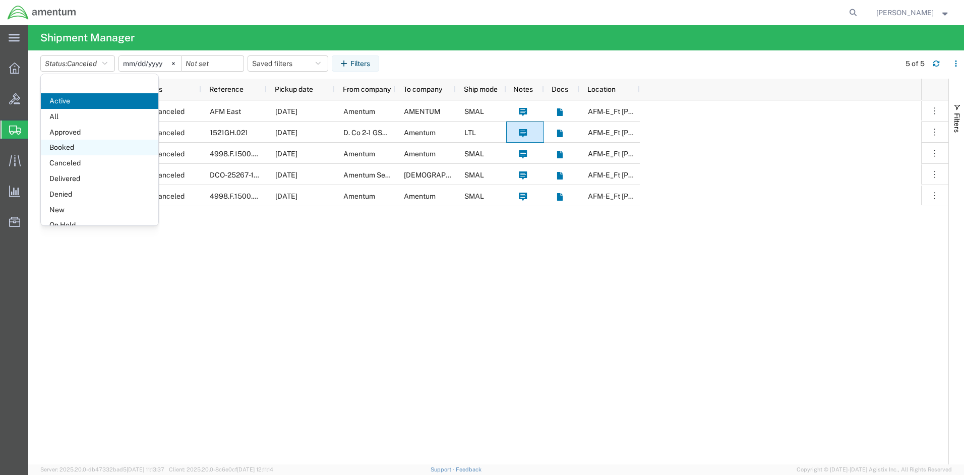
click at [83, 146] on span "Booked" at bounding box center [100, 148] width 118 height 16
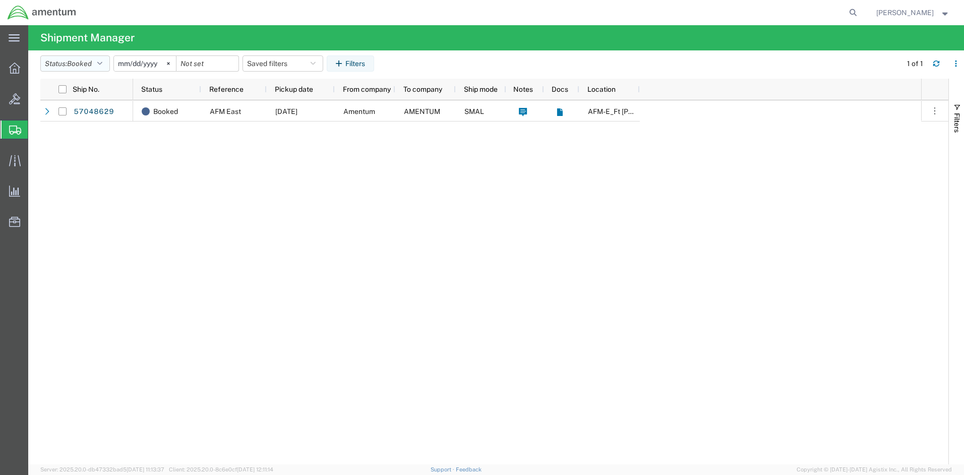
click at [101, 62] on icon "button" at bounding box center [99, 63] width 5 height 7
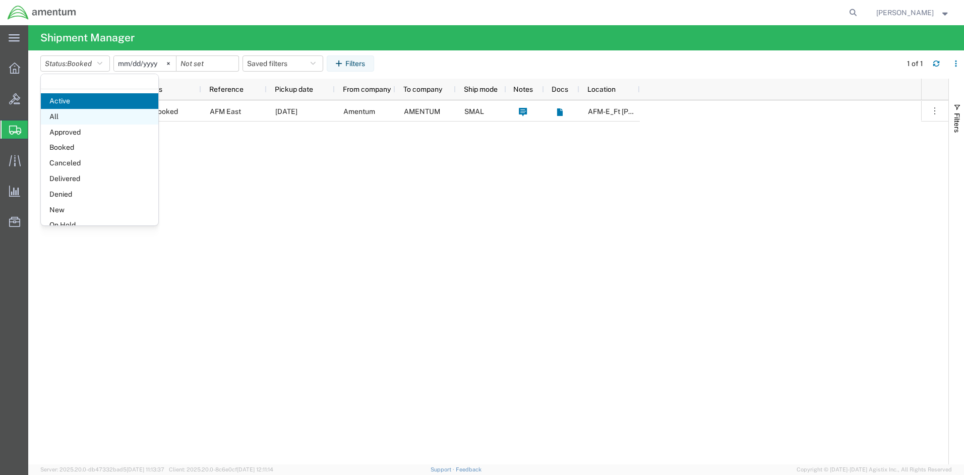
click at [59, 116] on span "All" at bounding box center [100, 117] width 118 height 16
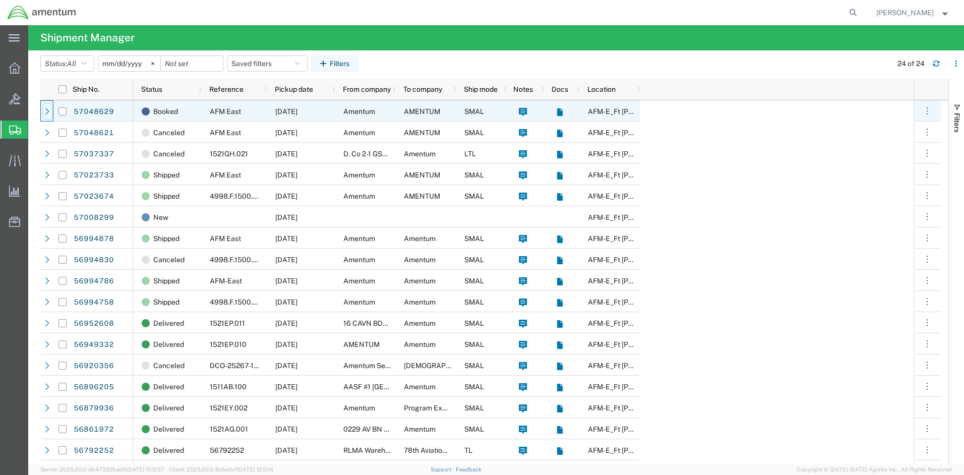
click at [46, 110] on icon at bounding box center [47, 111] width 7 height 7
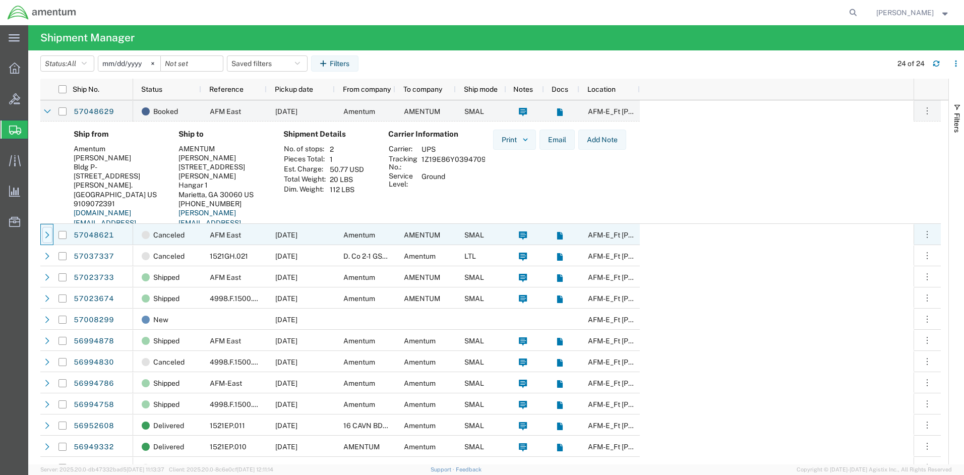
click at [47, 234] on icon at bounding box center [47, 235] width 7 height 7
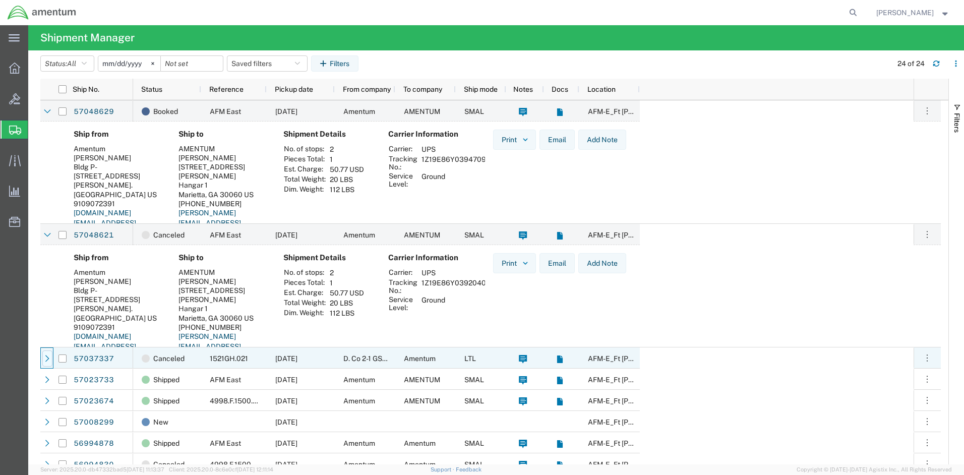
click at [48, 359] on icon at bounding box center [47, 358] width 7 height 7
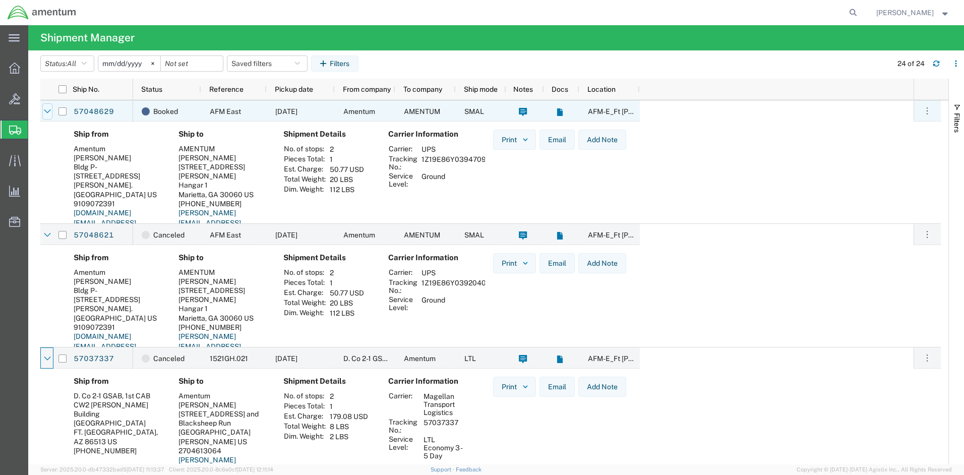
click at [46, 111] on icon at bounding box center [47, 111] width 7 height 4
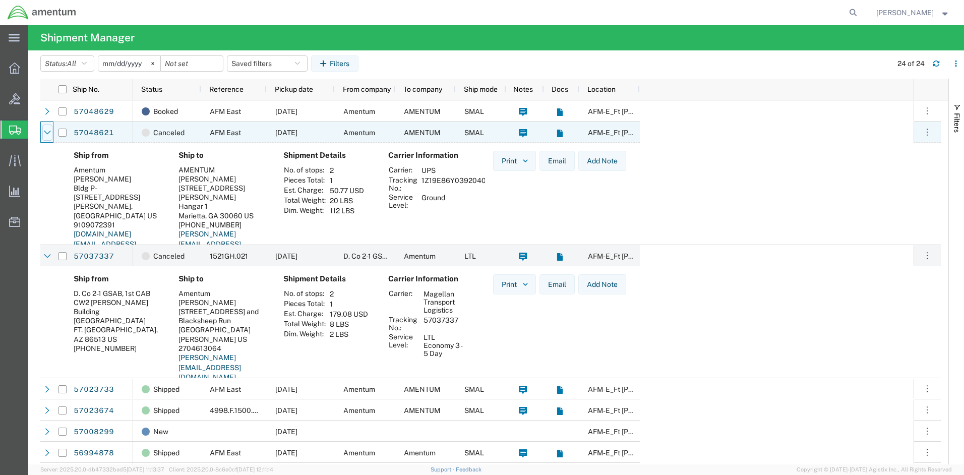
click at [48, 132] on icon at bounding box center [47, 132] width 7 height 7
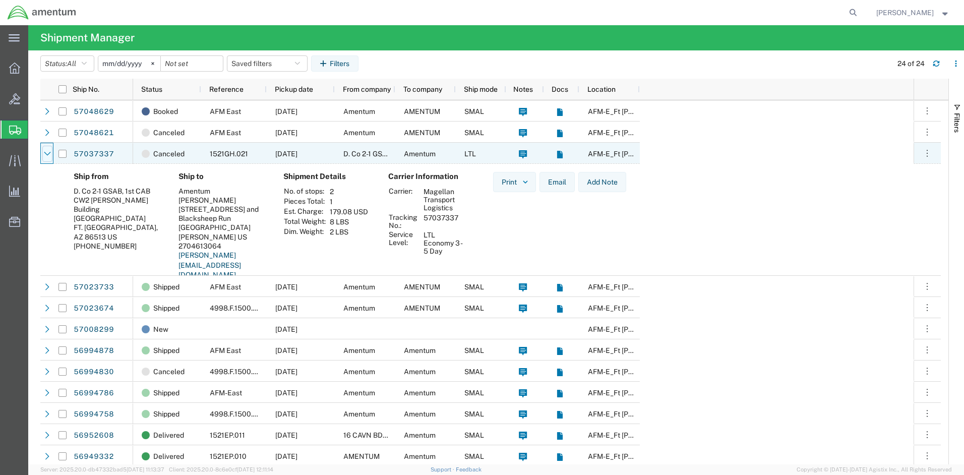
click at [49, 155] on icon at bounding box center [47, 153] width 7 height 7
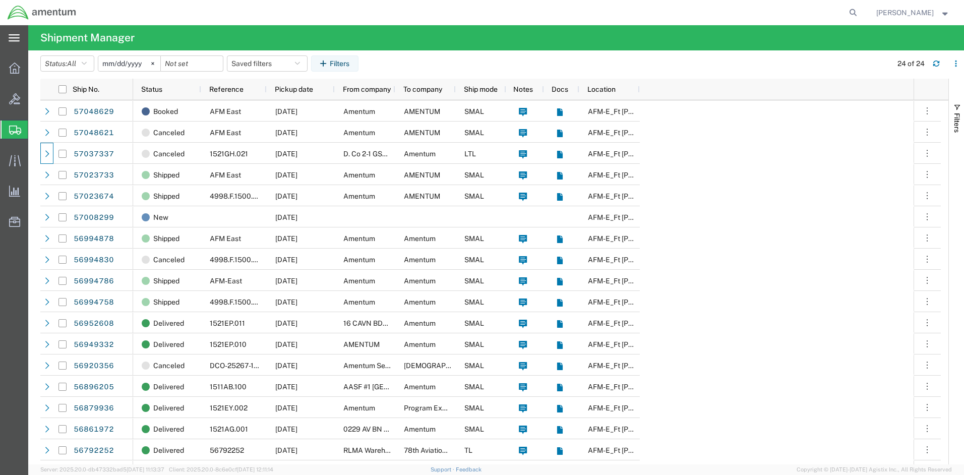
click at [14, 39] on icon at bounding box center [14, 38] width 11 height 8
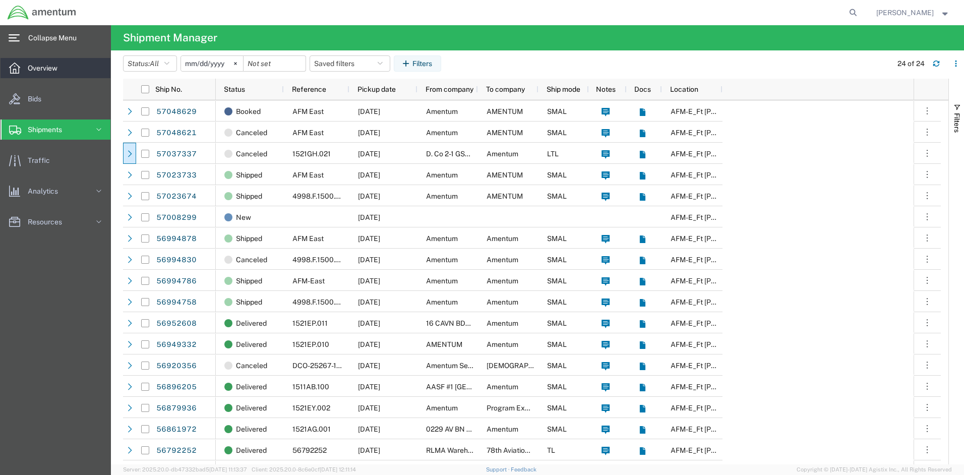
click at [37, 66] on span "Overview" at bounding box center [46, 68] width 37 height 20
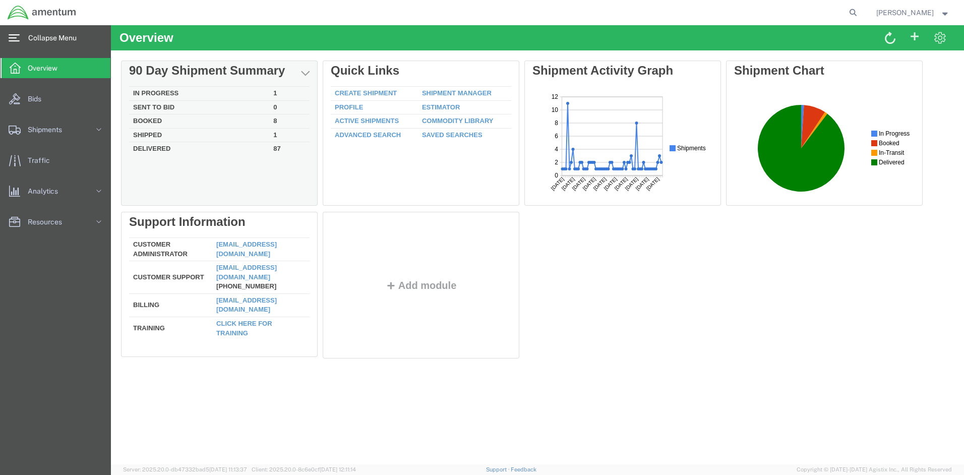
click at [274, 121] on td "8" at bounding box center [289, 121] width 40 height 14
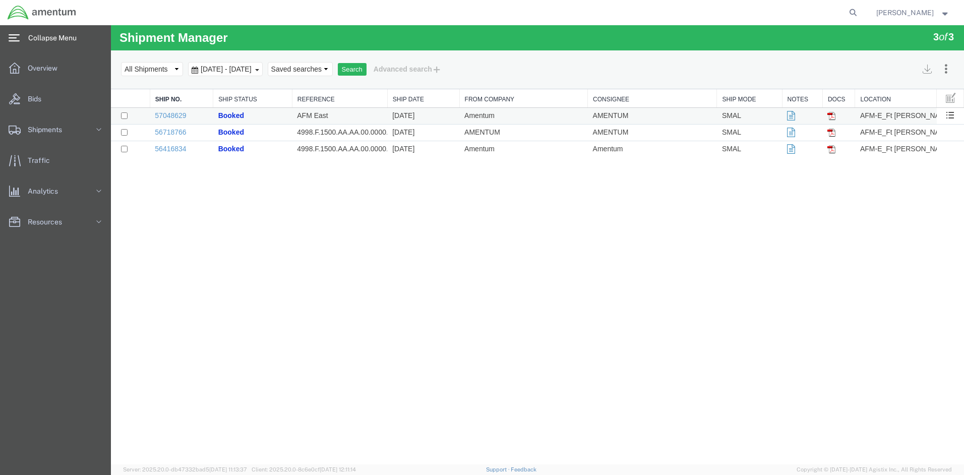
click at [235, 117] on span "Booked" at bounding box center [231, 115] width 26 height 8
